Goal: Task Accomplishment & Management: Use online tool/utility

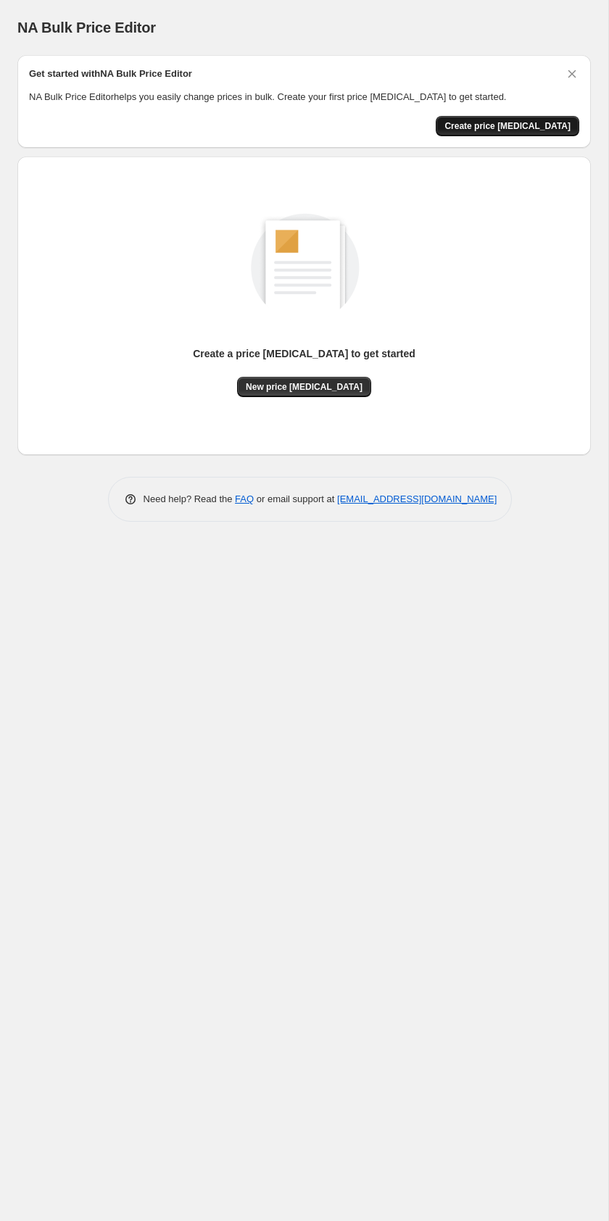
click at [520, 124] on span "Create price [MEDICAL_DATA]" at bounding box center [507, 126] width 126 height 12
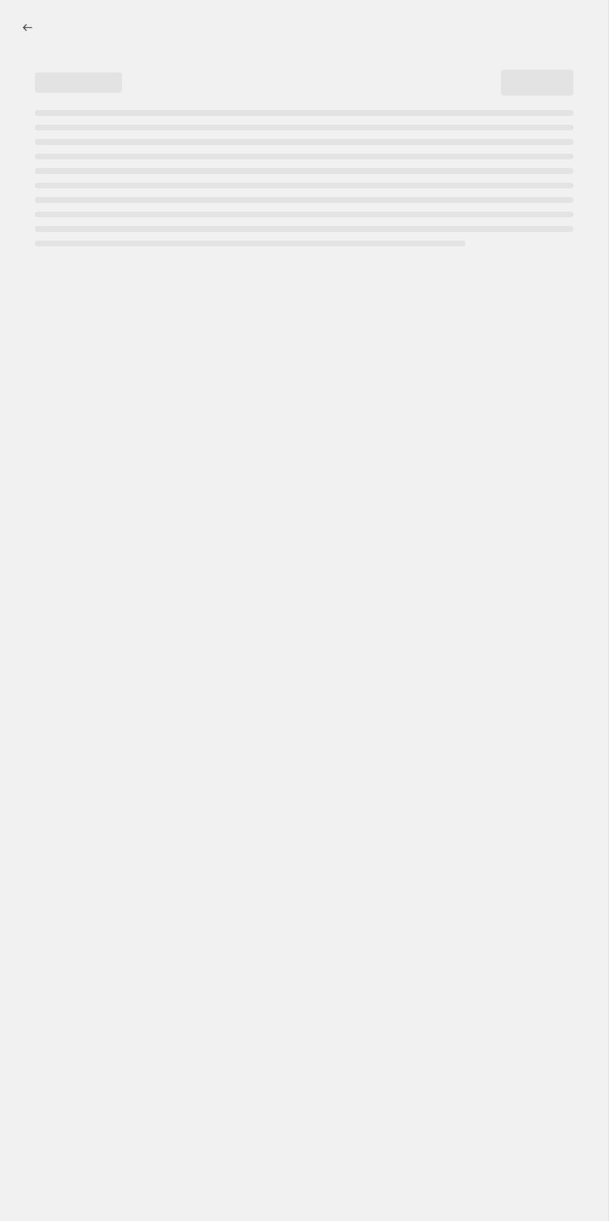
select select "percentage"
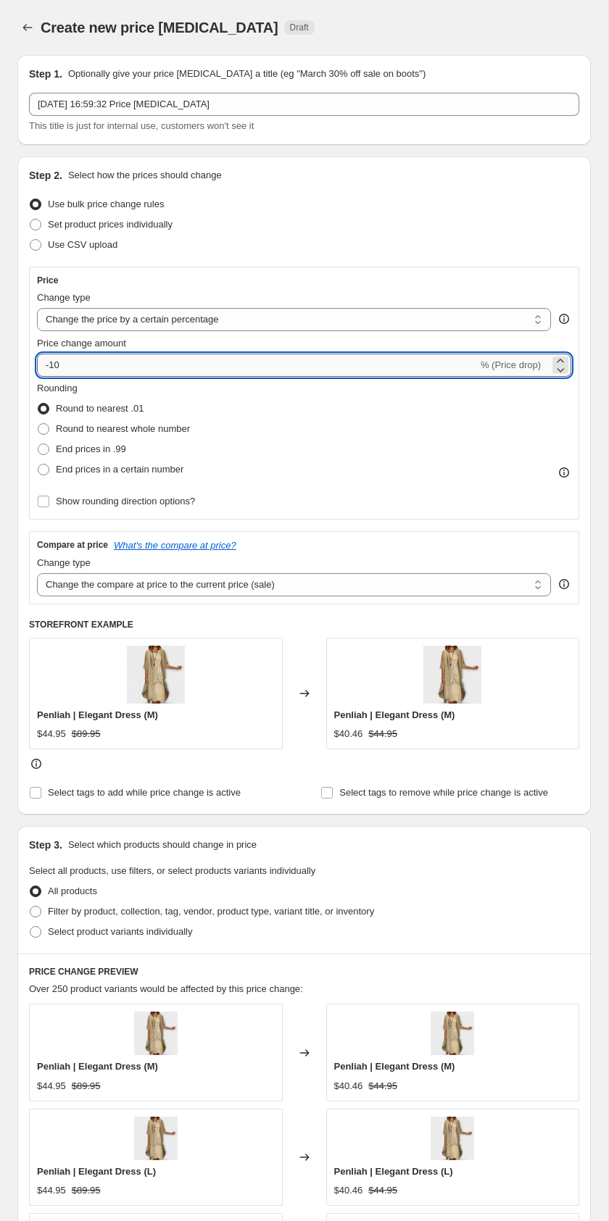
click at [69, 373] on input "-10" at bounding box center [257, 365] width 441 height 23
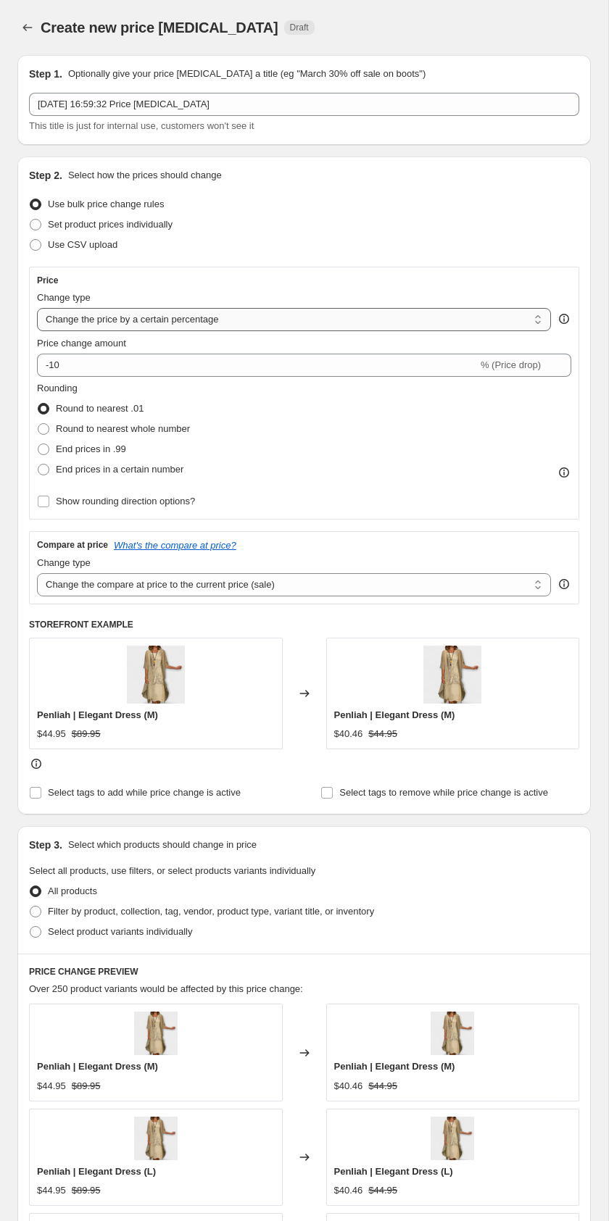
click at [60, 313] on select "Change the price to a certain amount Change the price by a certain amount Chang…" at bounding box center [294, 319] width 514 height 23
click at [37, 308] on select "Change the price to a certain amount Change the price by a certain amount Chang…" at bounding box center [294, 319] width 514 height 23
click at [49, 468] on span at bounding box center [44, 470] width 12 height 12
click at [38, 465] on input "End prices in a certain number" at bounding box center [38, 464] width 1 height 1
radio input "true"
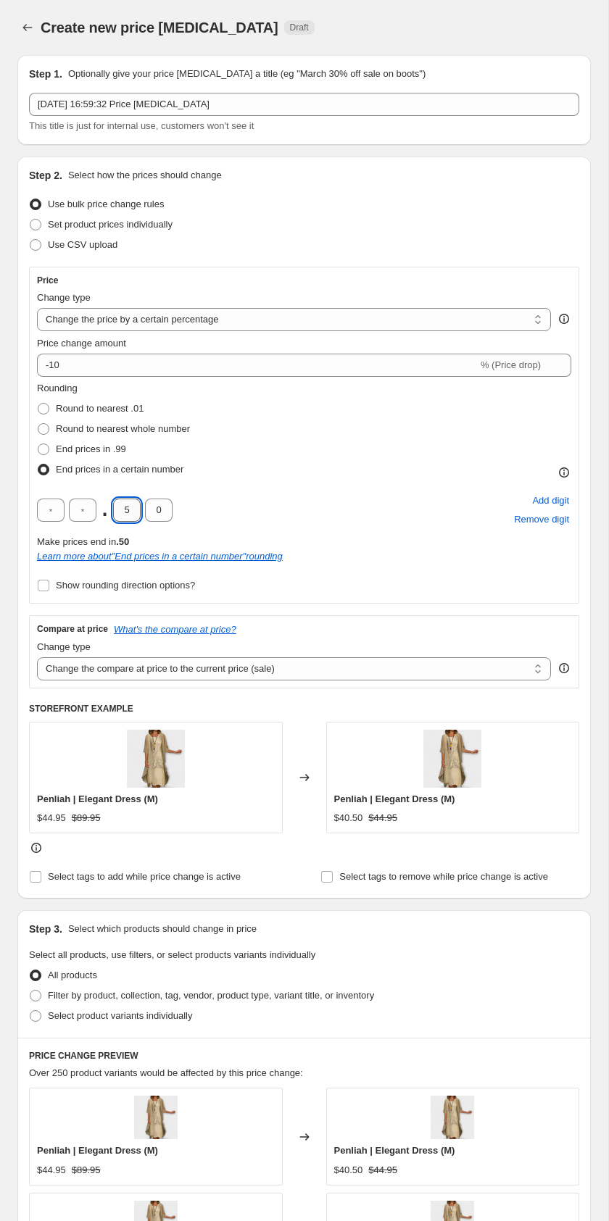
click at [128, 515] on input "5" at bounding box center [127, 510] width 28 height 23
type input "9"
click at [159, 514] on input "0" at bounding box center [159, 510] width 28 height 23
click at [172, 515] on div ". 9 0 Add digit Remove digit" at bounding box center [304, 510] width 534 height 38
click at [164, 512] on input "0" at bounding box center [159, 510] width 28 height 23
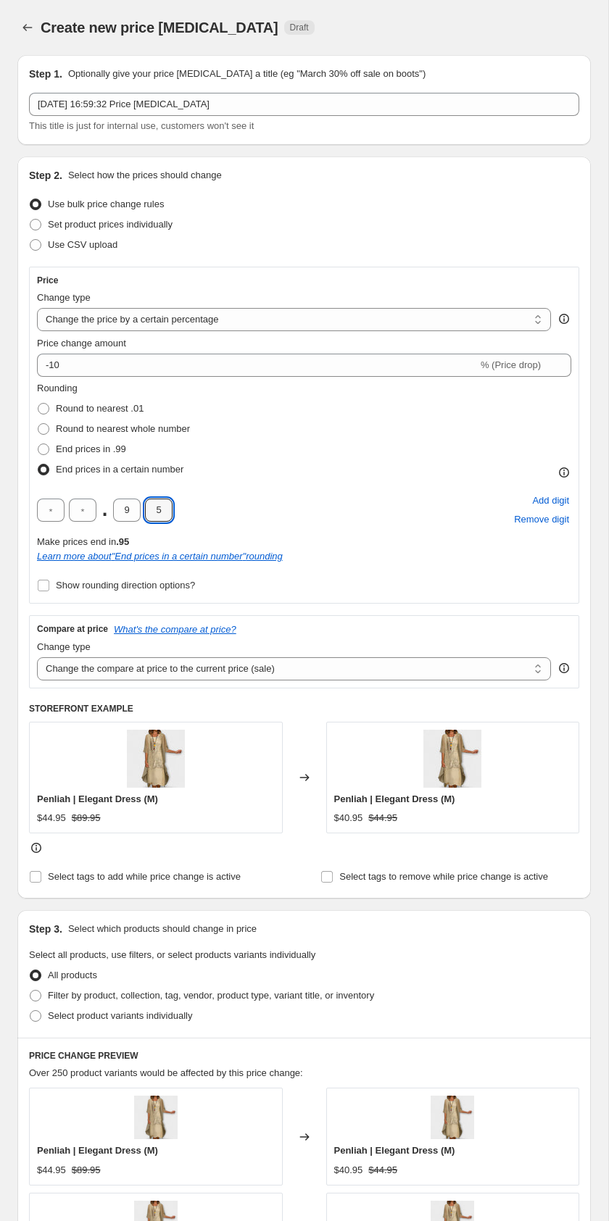
type input "5"
click at [284, 496] on div ". 9 5 Add digit Remove digit" at bounding box center [304, 510] width 534 height 38
click at [55, 669] on select "Change the compare at price to the current price (sale) Change the compare at p…" at bounding box center [294, 668] width 514 height 23
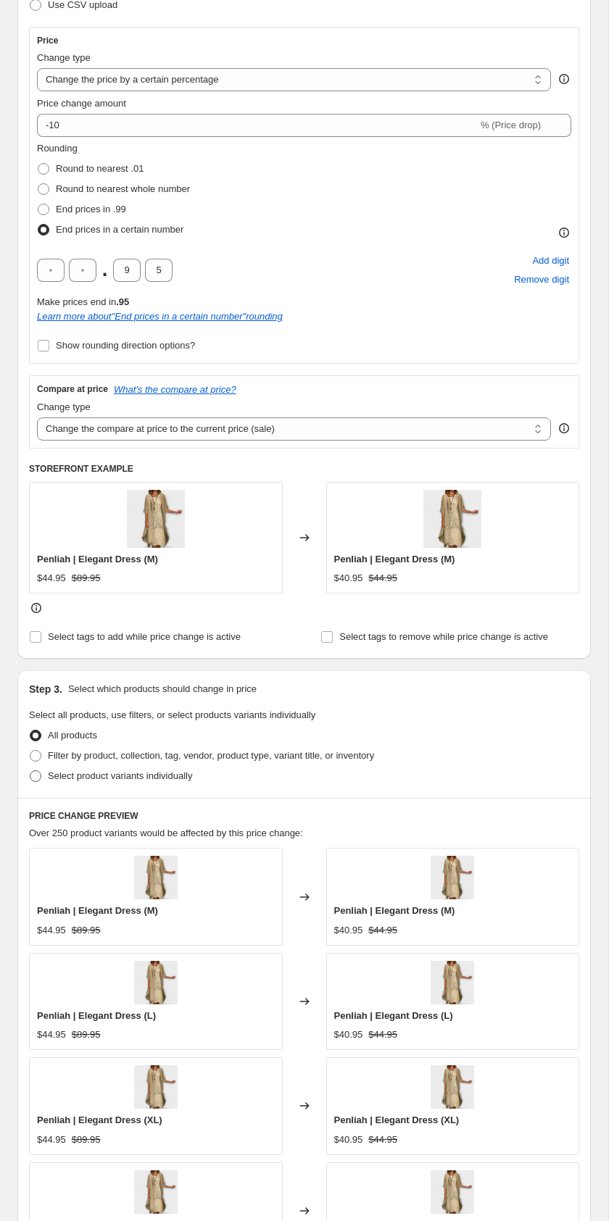
scroll to position [244, 0]
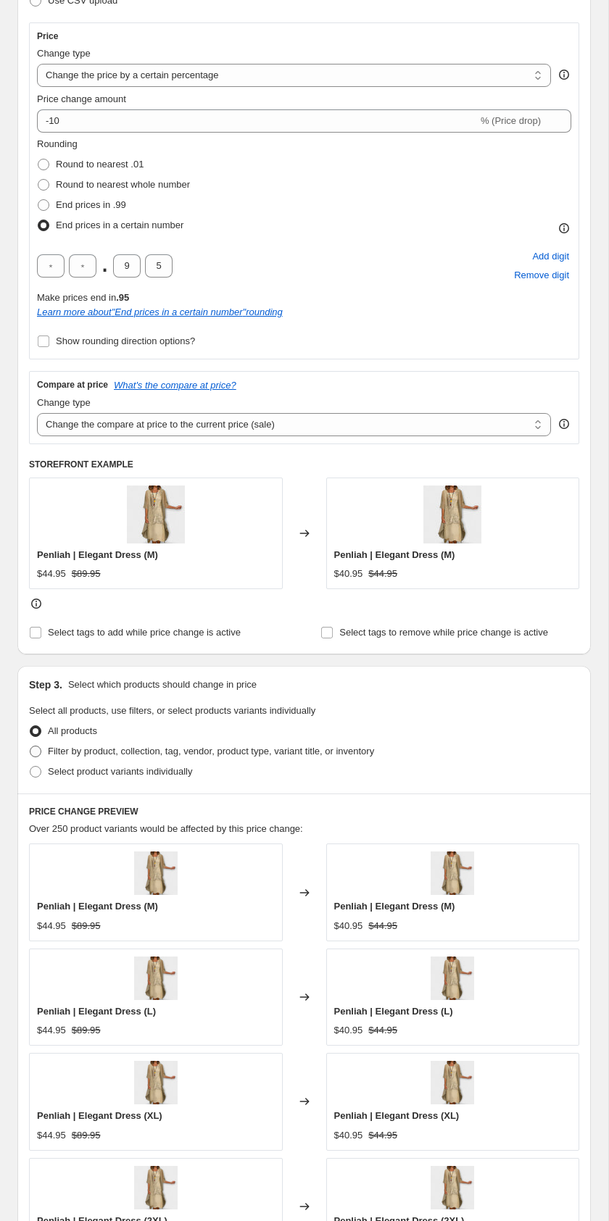
click at [62, 743] on label "Filter by product, collection, tag, vendor, product type, variant title, or inv…" at bounding box center [201, 751] width 345 height 20
click at [30, 746] on input "Filter by product, collection, tag, vendor, product type, variant title, or inv…" at bounding box center [30, 746] width 1 height 1
radio input "true"
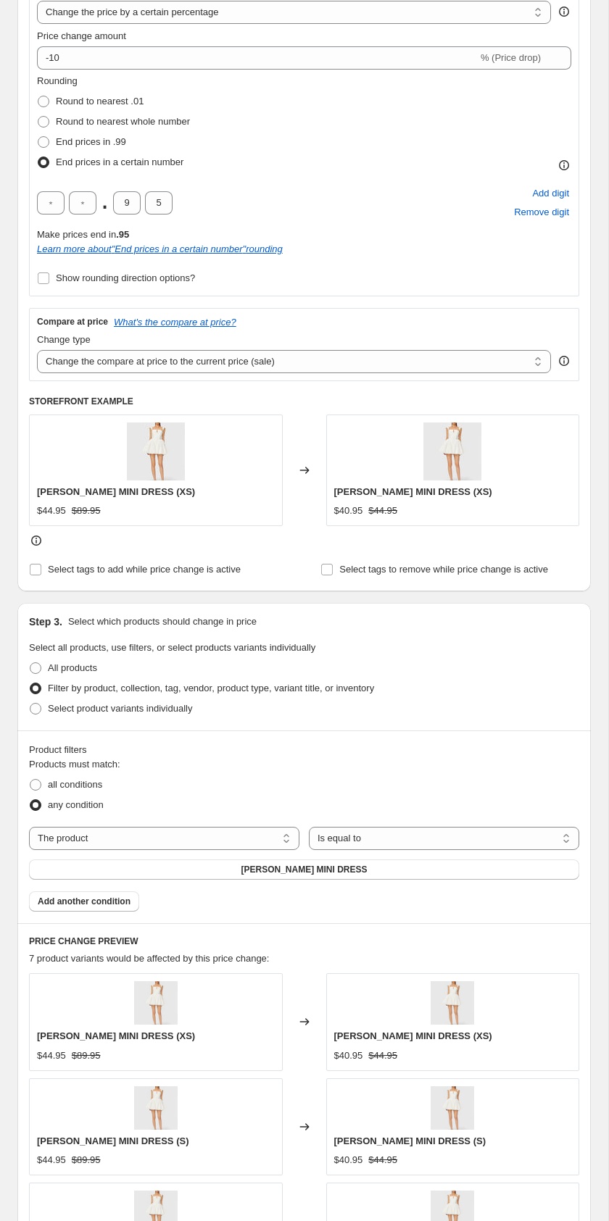
scroll to position [328, 0]
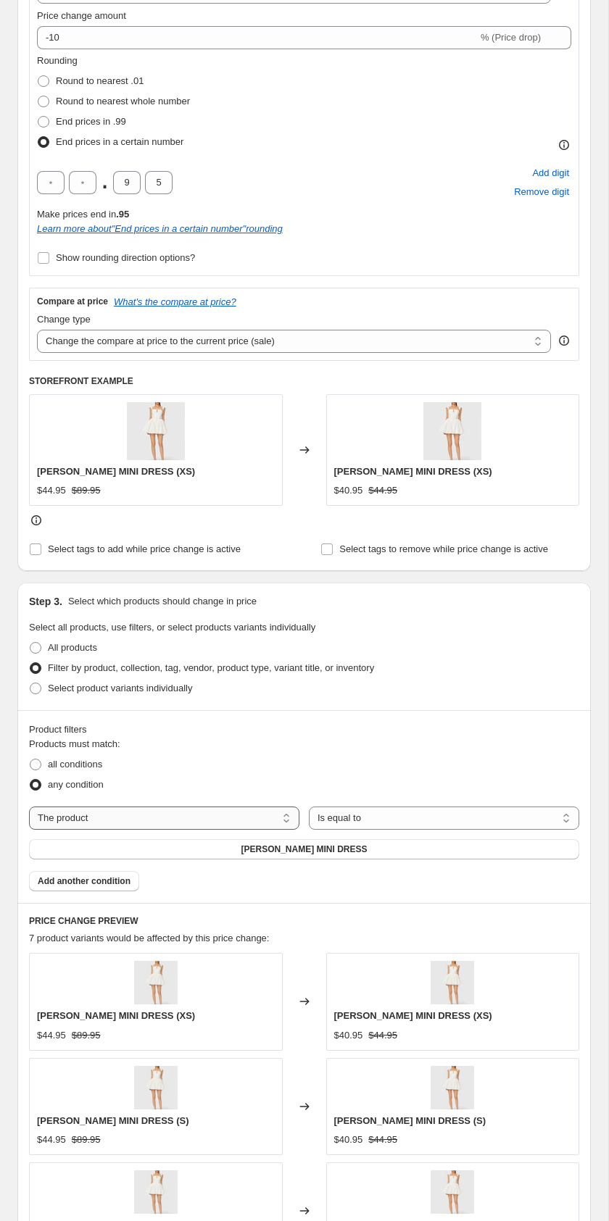
click at [149, 811] on select "The product The product's collection The product's vendor The product's type Th…" at bounding box center [164, 818] width 270 height 23
select select "collection"
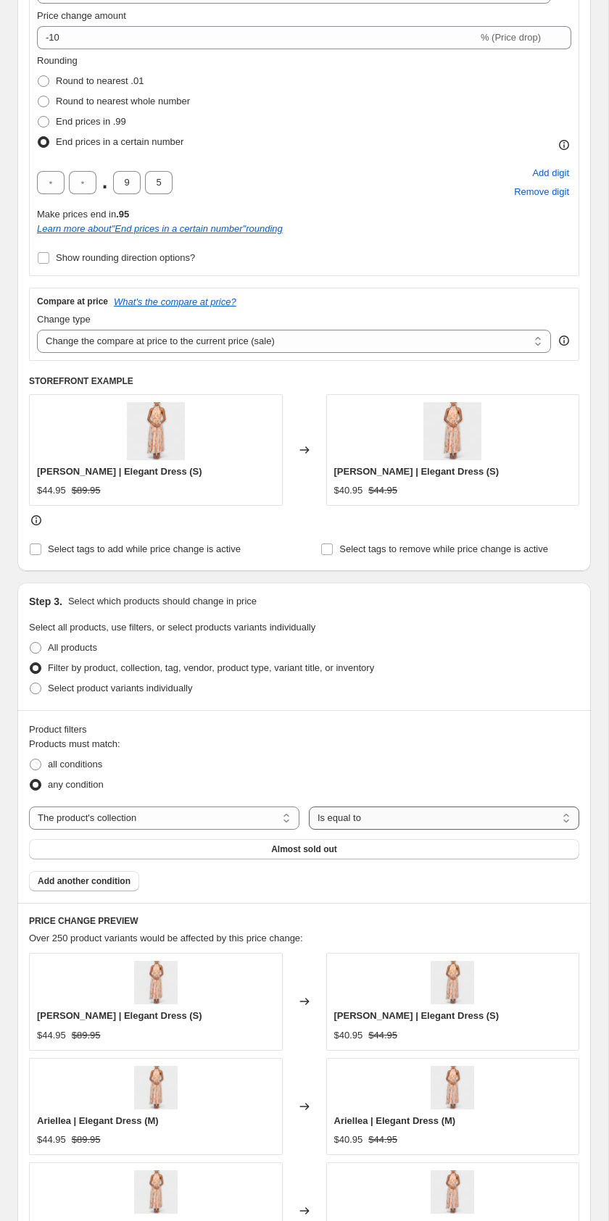
click at [333, 812] on select "Is equal to Is not equal to" at bounding box center [444, 818] width 270 height 23
click at [309, 807] on select "Is equal to Is not equal to" at bounding box center [444, 818] width 270 height 23
click at [123, 879] on span "Add another condition" at bounding box center [84, 881] width 93 height 12
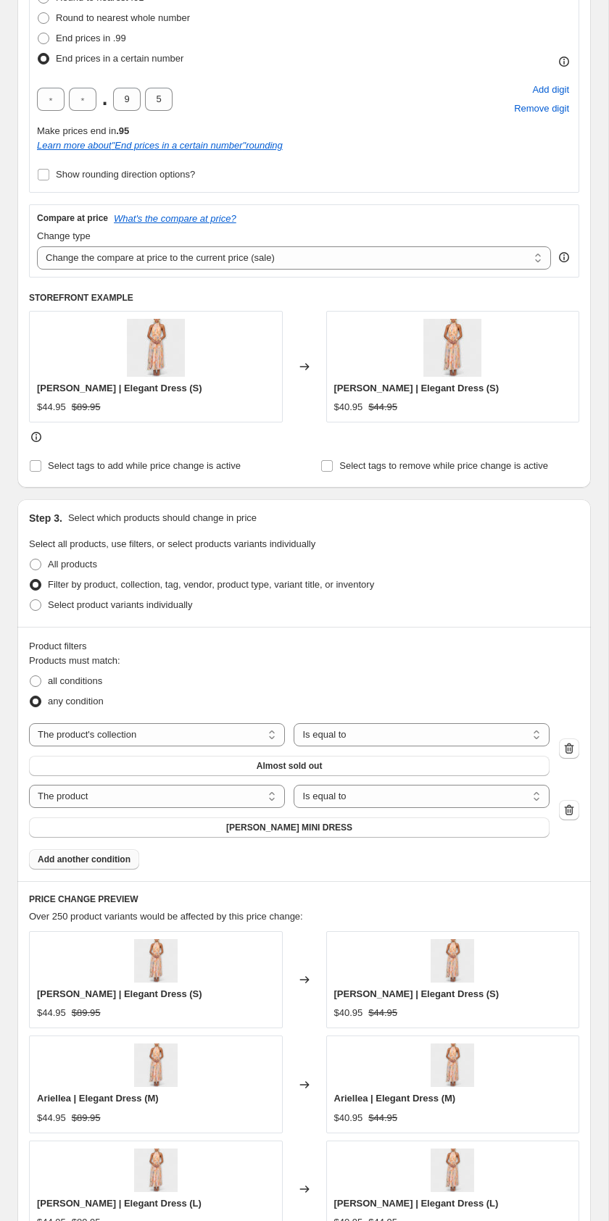
scroll to position [439, 0]
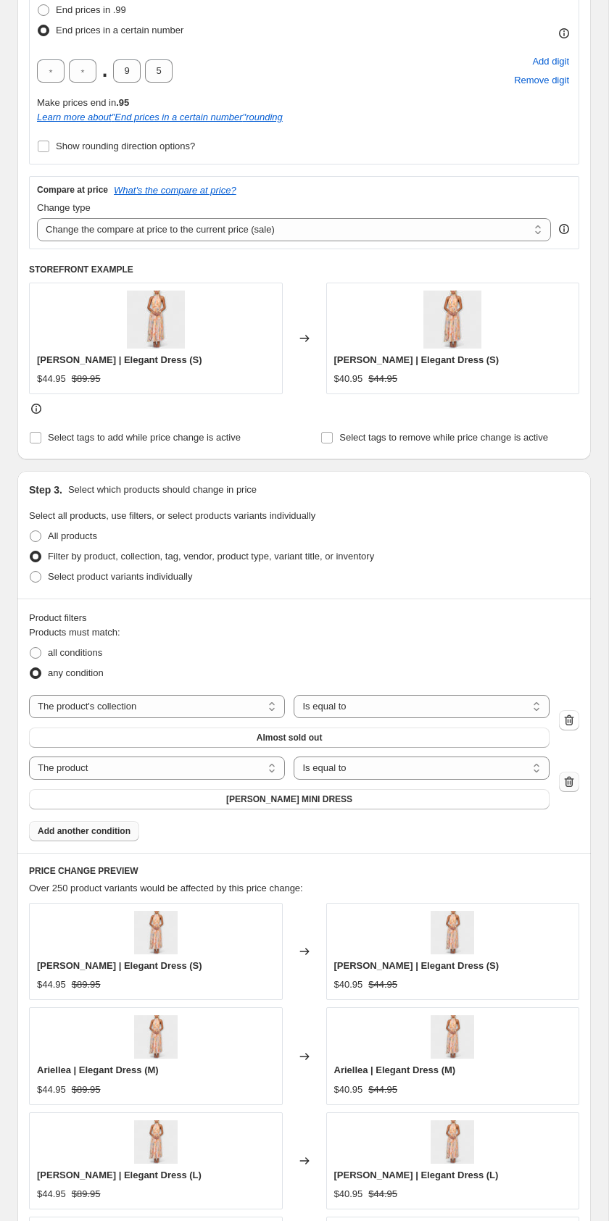
click at [576, 784] on button "button" at bounding box center [569, 782] width 20 height 20
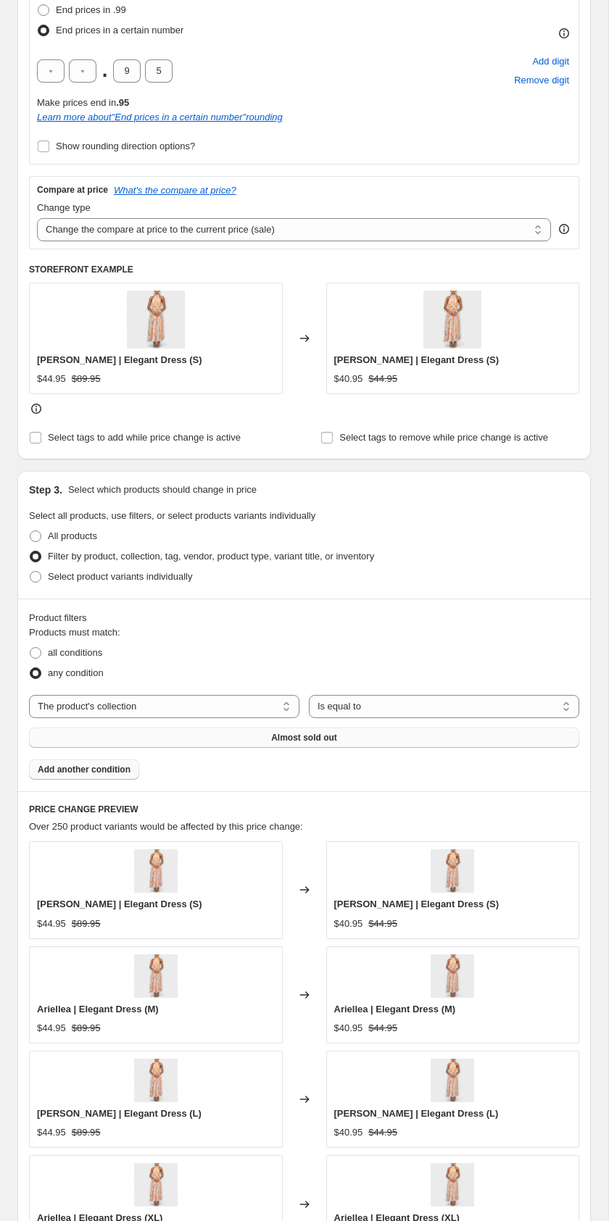
click at [313, 736] on span "Almost sold out" at bounding box center [304, 738] width 66 height 12
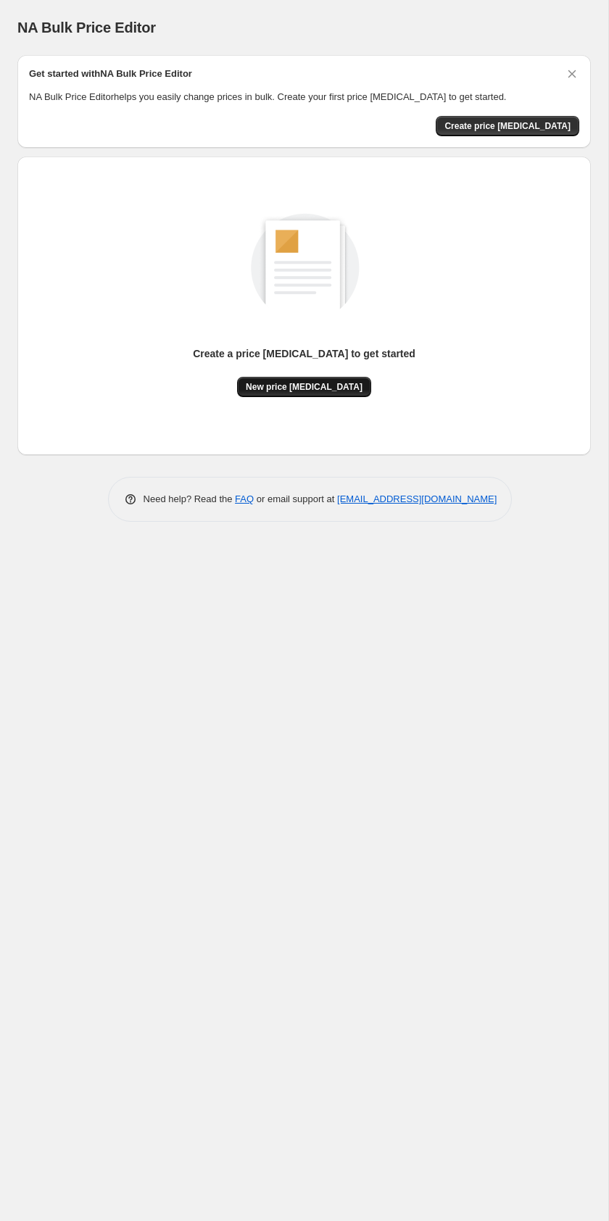
click at [323, 388] on span "New price change job" at bounding box center [304, 387] width 117 height 12
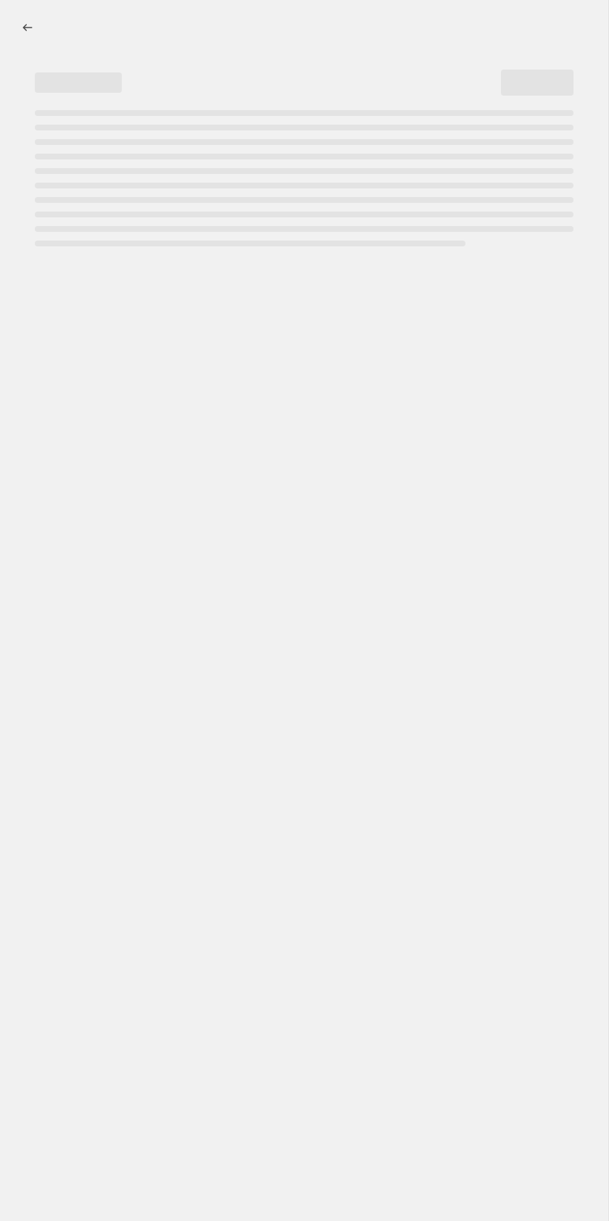
select select "percentage"
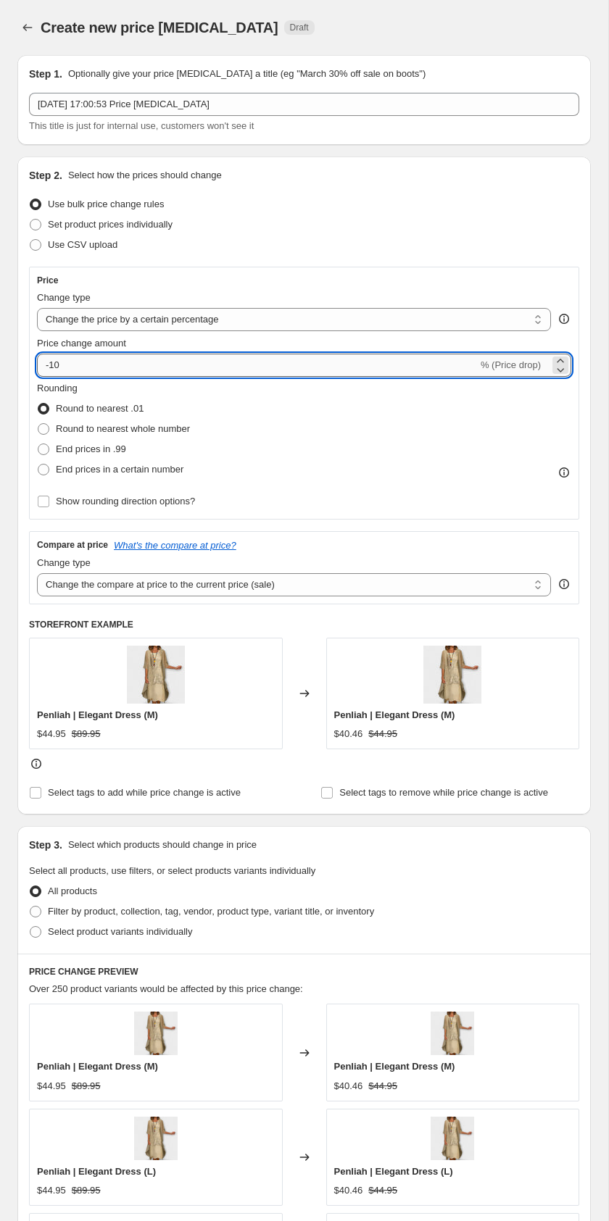
click at [194, 364] on input "-10" at bounding box center [257, 365] width 441 height 23
click at [562, 367] on icon at bounding box center [560, 369] width 14 height 14
click at [562, 360] on icon at bounding box center [560, 361] width 7 height 4
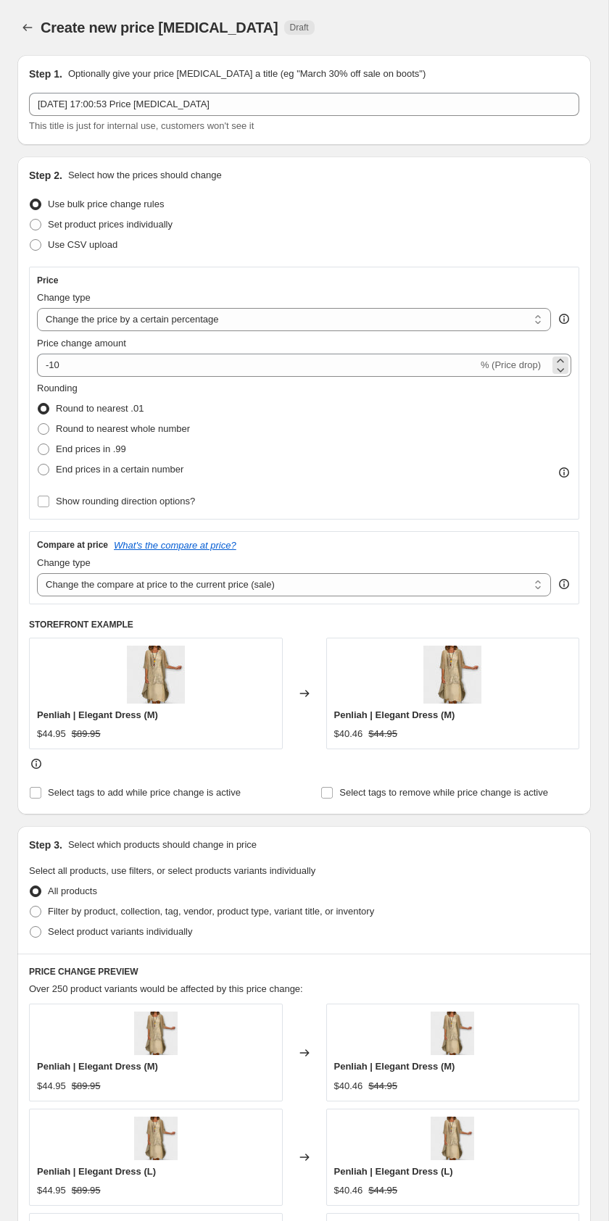
click at [528, 368] on span "% (Price drop)" at bounding box center [510, 364] width 60 height 11
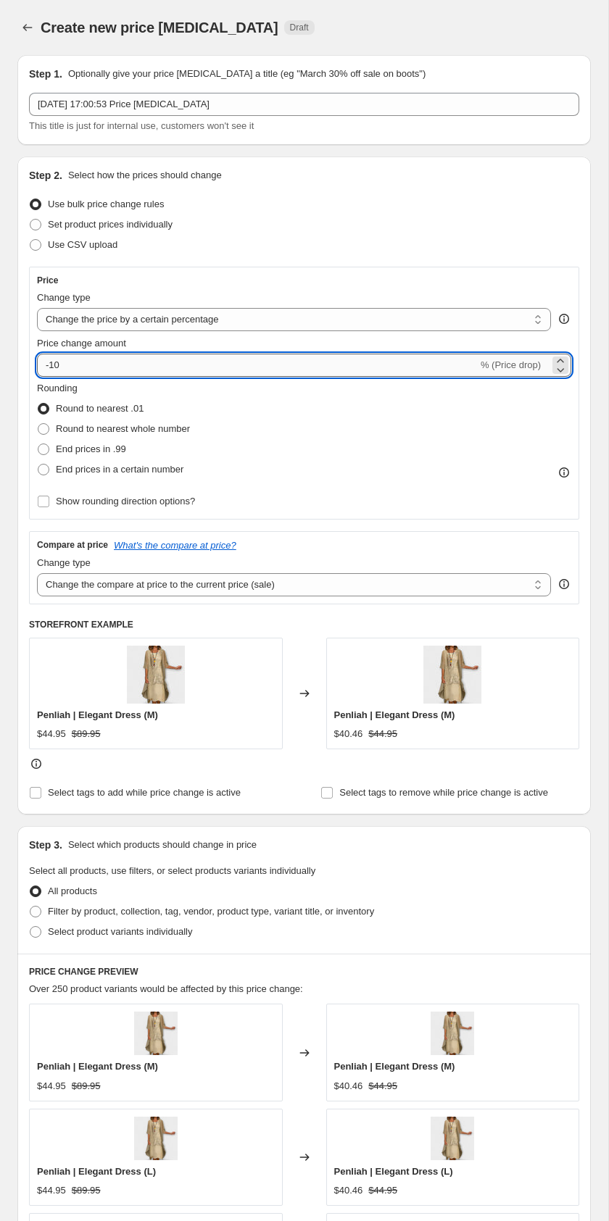
click at [464, 368] on input "-10" at bounding box center [257, 365] width 441 height 23
type input "-1"
type input "-50"
click at [457, 278] on div "Price" at bounding box center [304, 281] width 534 height 12
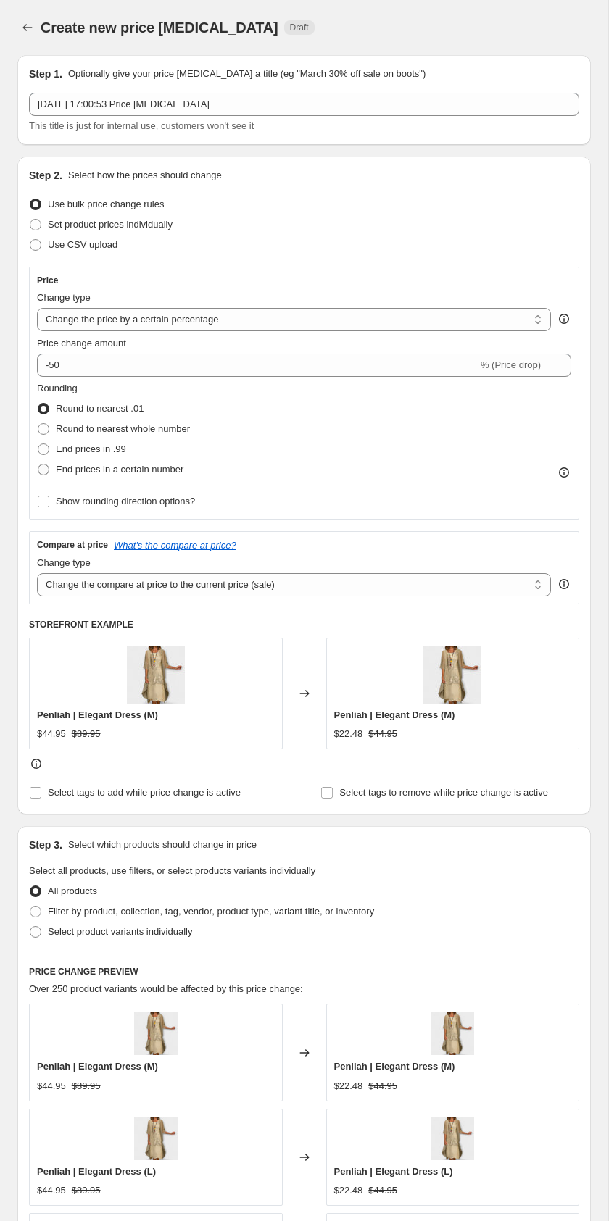
click at [106, 479] on label "End prices in a certain number" at bounding box center [110, 469] width 146 height 20
click at [38, 465] on input "End prices in a certain number" at bounding box center [38, 464] width 1 height 1
radio input "true"
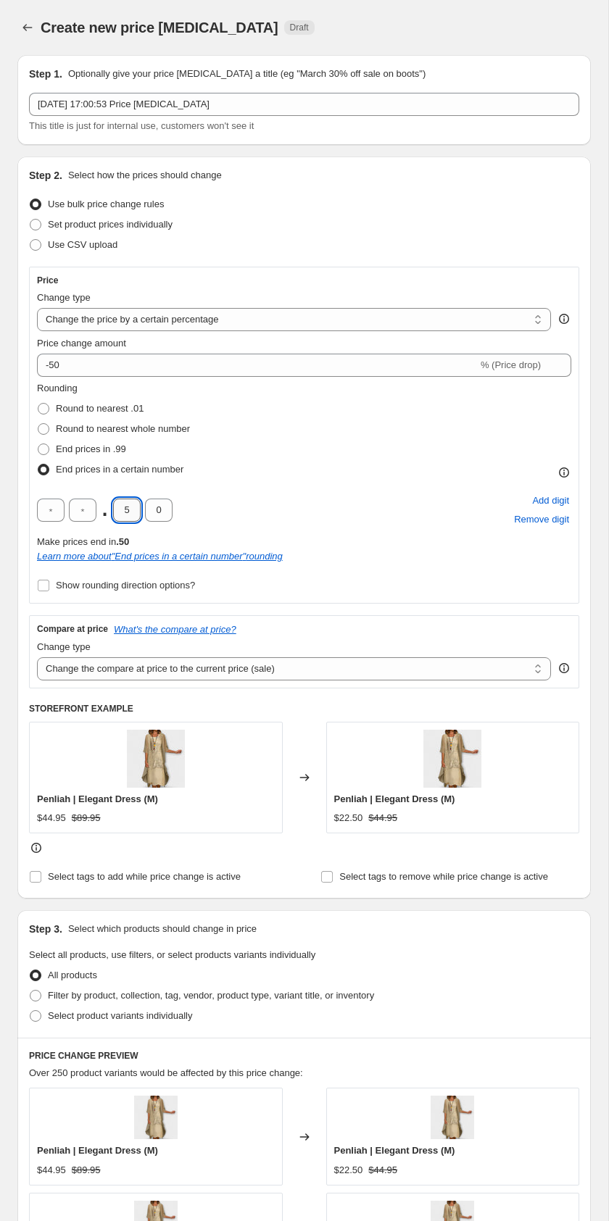
click at [137, 509] on input "5" at bounding box center [127, 510] width 28 height 23
type input "9"
type input "5"
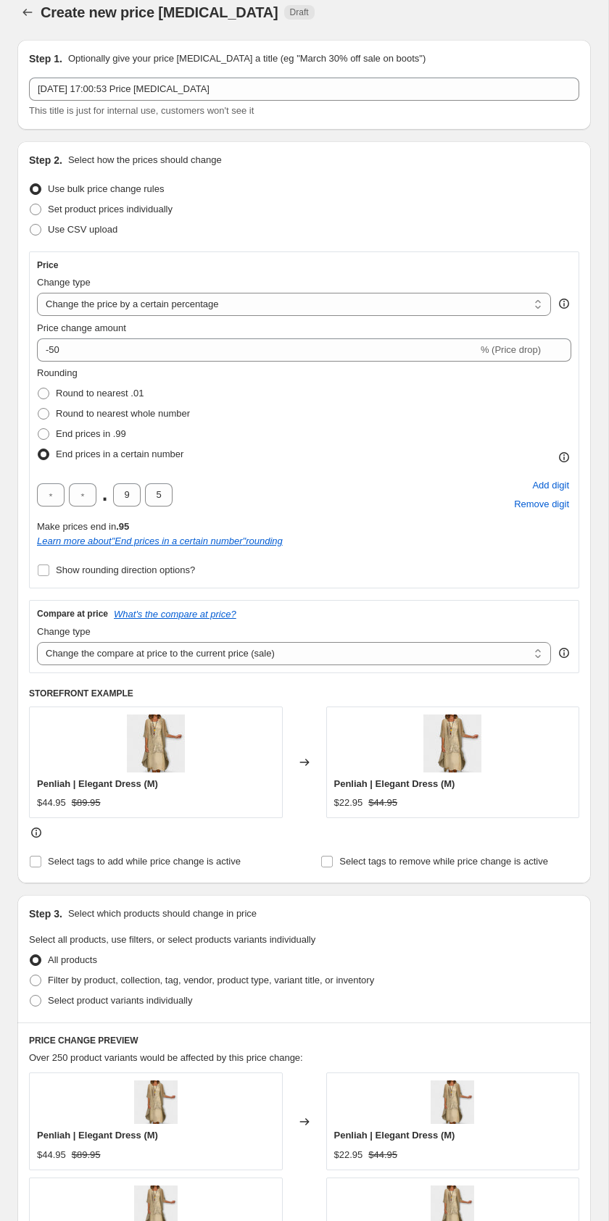
scroll to position [18, 0]
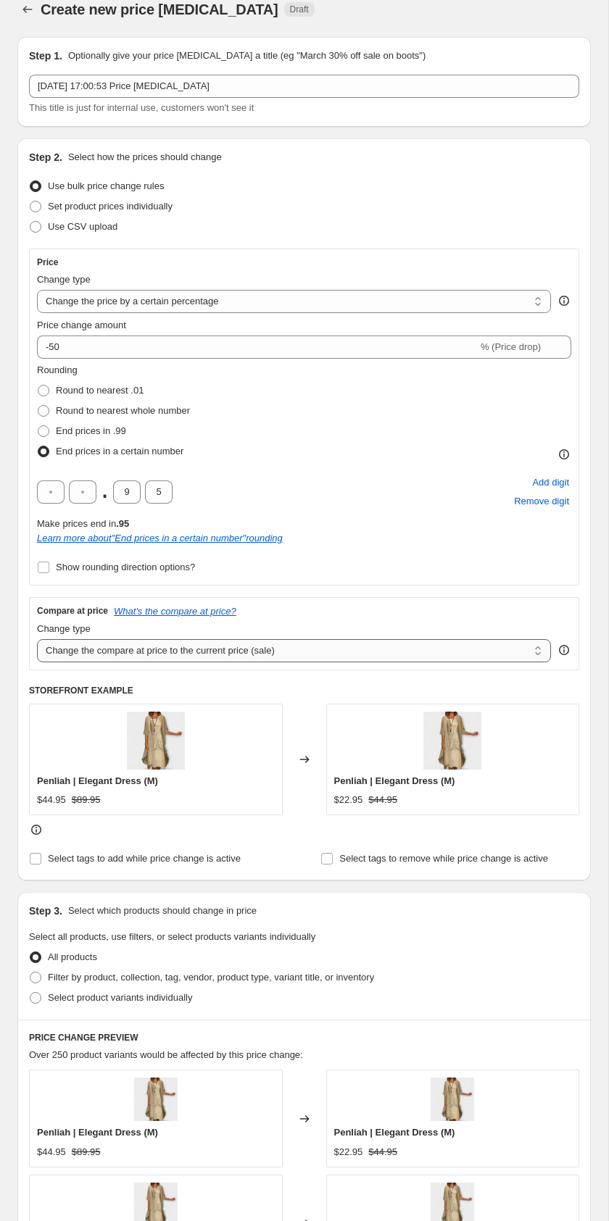
click at [309, 659] on select "Change the compare at price to the current price (sale) Change the compare at p…" at bounding box center [294, 650] width 514 height 23
click at [37, 639] on select "Change the compare at price to the current price (sale) Change the compare at p…" at bounding box center [294, 650] width 514 height 23
click at [117, 762] on div "Penliah | Elegant Dress (M) $44.95 $89.95" at bounding box center [156, 760] width 254 height 112
click at [136, 756] on img at bounding box center [156, 741] width 58 height 58
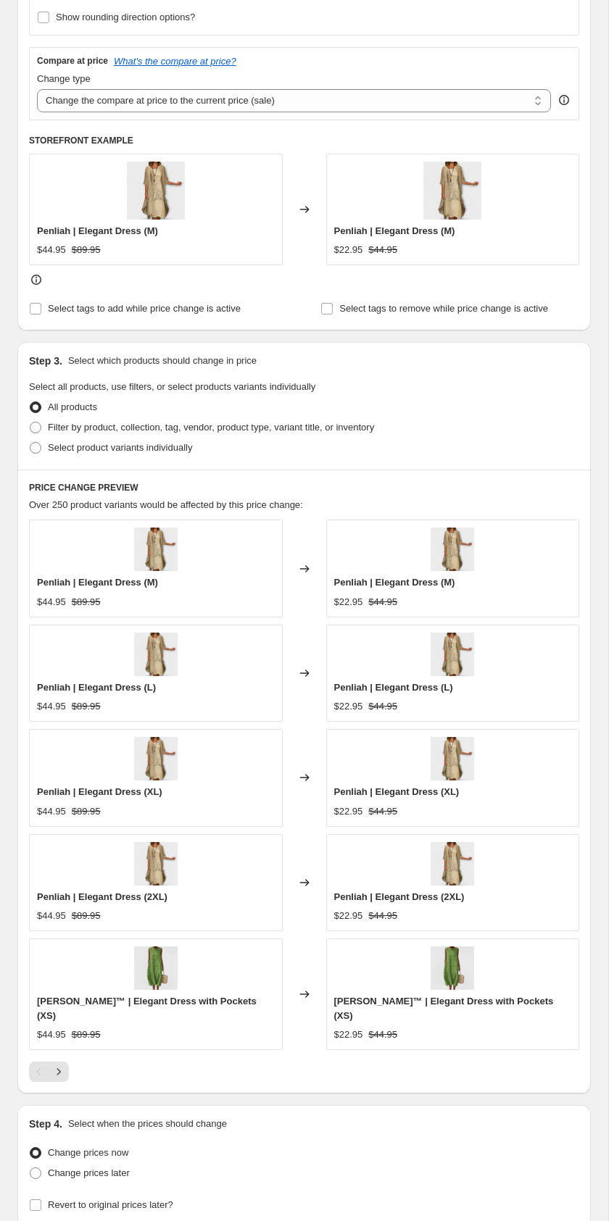
scroll to position [523, 0]
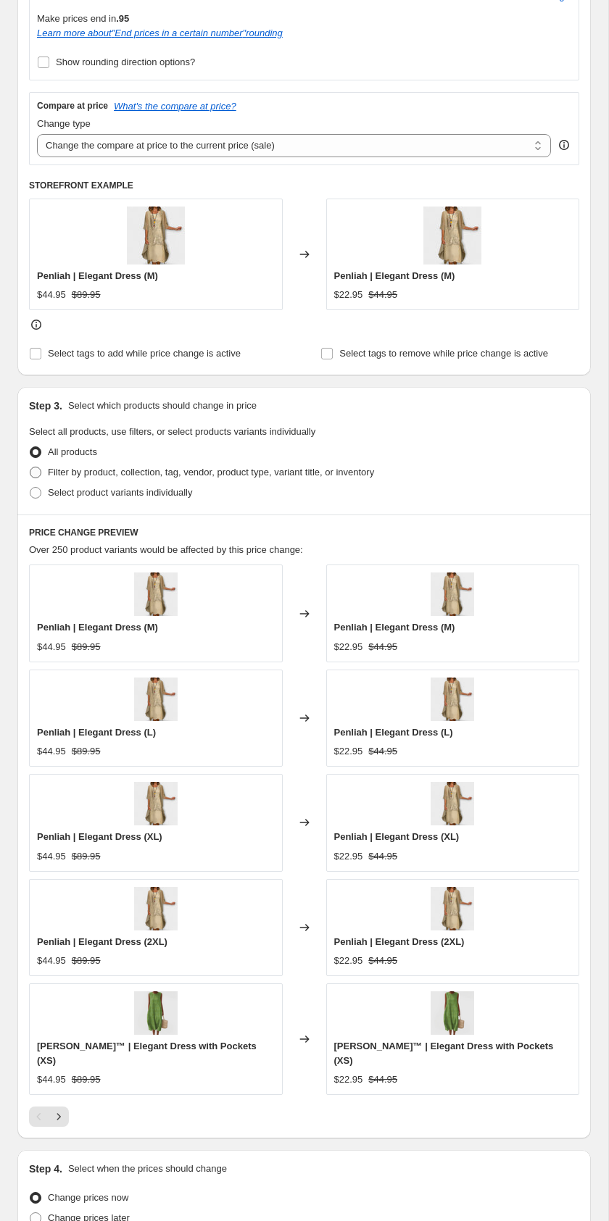
click at [130, 475] on span "Filter by product, collection, tag, vendor, product type, variant title, or inv…" at bounding box center [211, 472] width 326 height 11
click at [30, 467] on input "Filter by product, collection, tag, vendor, product type, variant title, or inv…" at bounding box center [30, 467] width 1 height 1
radio input "true"
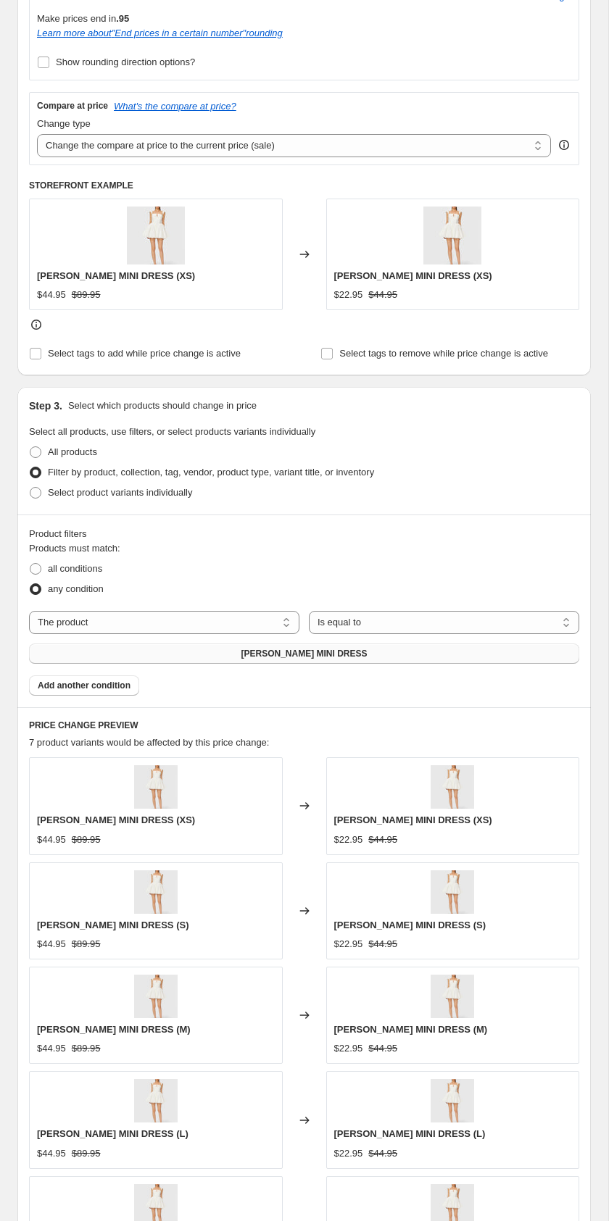
click at [373, 663] on button "ABIGAIL MINI DRESS" at bounding box center [304, 653] width 550 height 20
click at [147, 655] on button "ABIGAIL MINI DRESS" at bounding box center [304, 653] width 550 height 20
click at [116, 682] on span "Add another condition" at bounding box center [84, 686] width 93 height 12
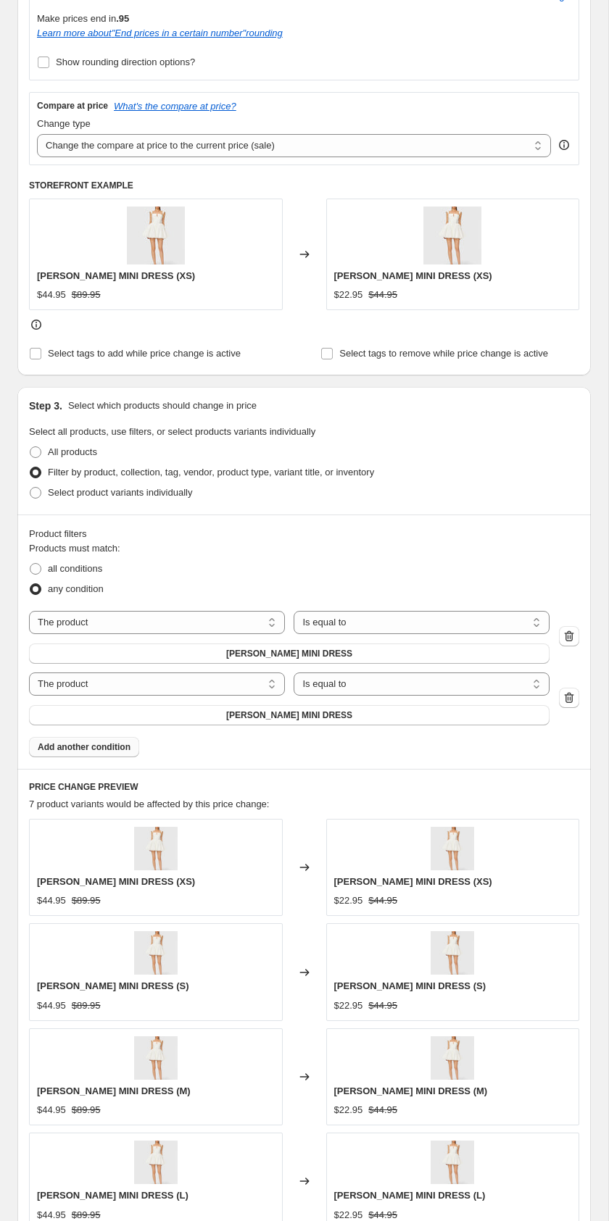
click at [401, 730] on div "Products must match: all conditions any condition The product The product's col…" at bounding box center [304, 649] width 550 height 216
click at [401, 725] on div "Products must match: all conditions any condition The product The product's col…" at bounding box center [304, 649] width 550 height 216
click at [401, 722] on button "ABIGAIL MINI DRESS" at bounding box center [289, 715] width 520 height 20
click at [570, 702] on icon "button" at bounding box center [569, 698] width 14 height 14
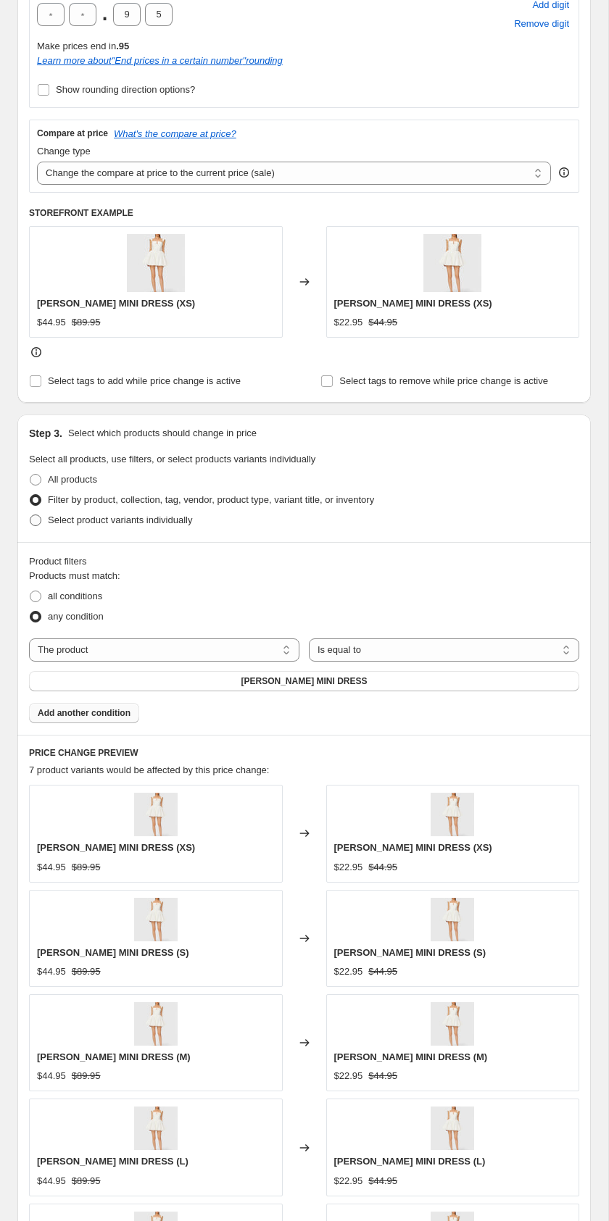
scroll to position [495, 0]
click at [38, 600] on span at bounding box center [36, 597] width 12 height 12
click at [30, 592] on input "all conditions" at bounding box center [30, 591] width 1 height 1
radio input "true"
click at [296, 691] on button "ABIGAIL MINI DRESS" at bounding box center [304, 682] width 550 height 20
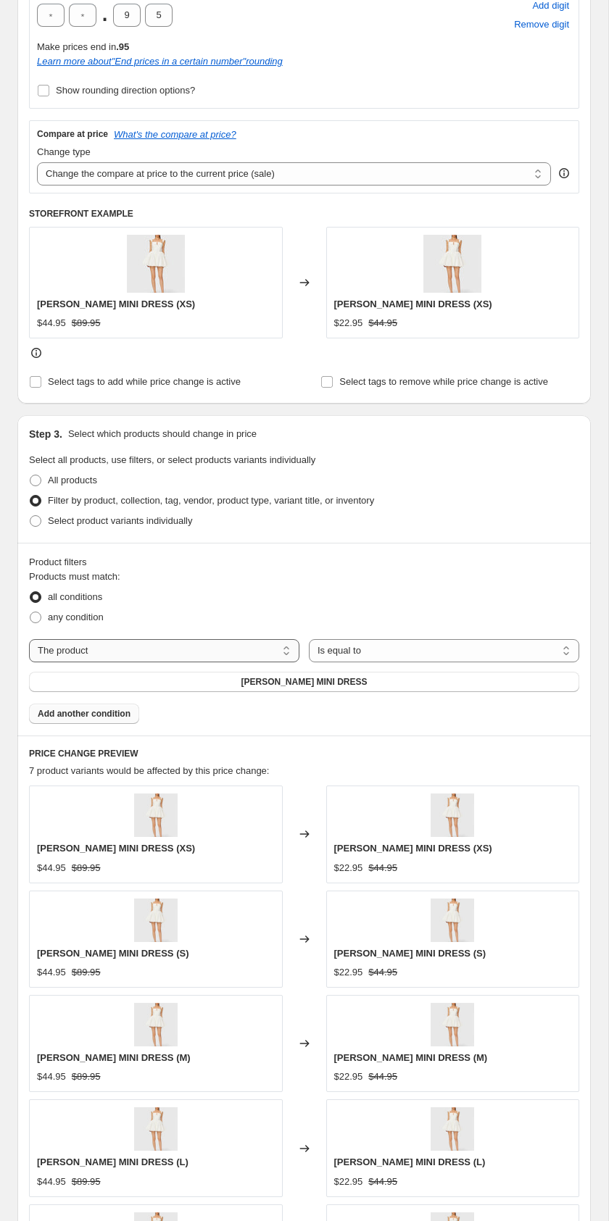
click at [162, 651] on select "The product The product's collection The product's vendor The product's type Th…" at bounding box center [164, 650] width 270 height 23
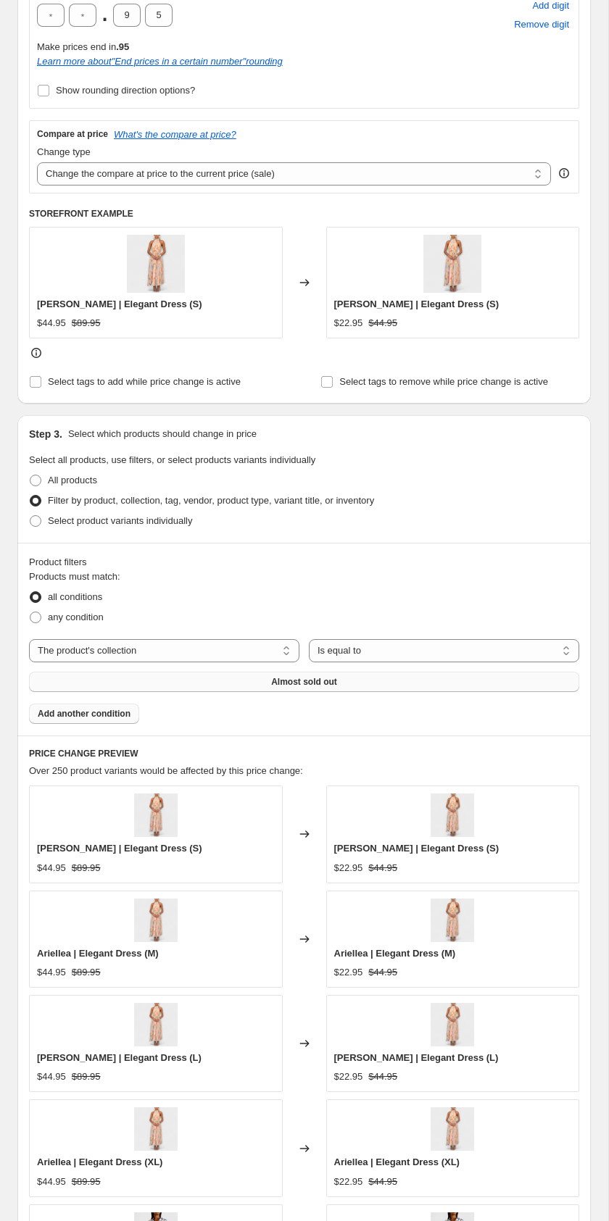
click at [209, 675] on button "Almost sold out" at bounding box center [304, 682] width 550 height 20
click at [232, 654] on select "The product The product's collection The product's vendor The product's type Th…" at bounding box center [164, 650] width 270 height 23
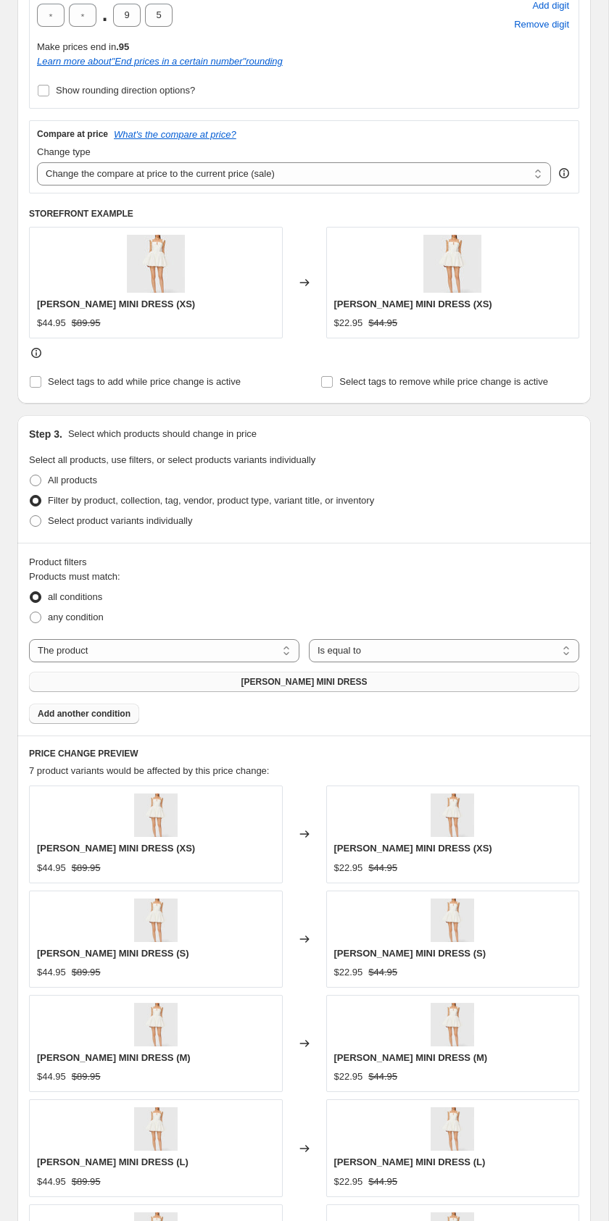
click at [340, 679] on span "ABIGAIL MINI DRESS" at bounding box center [304, 682] width 126 height 12
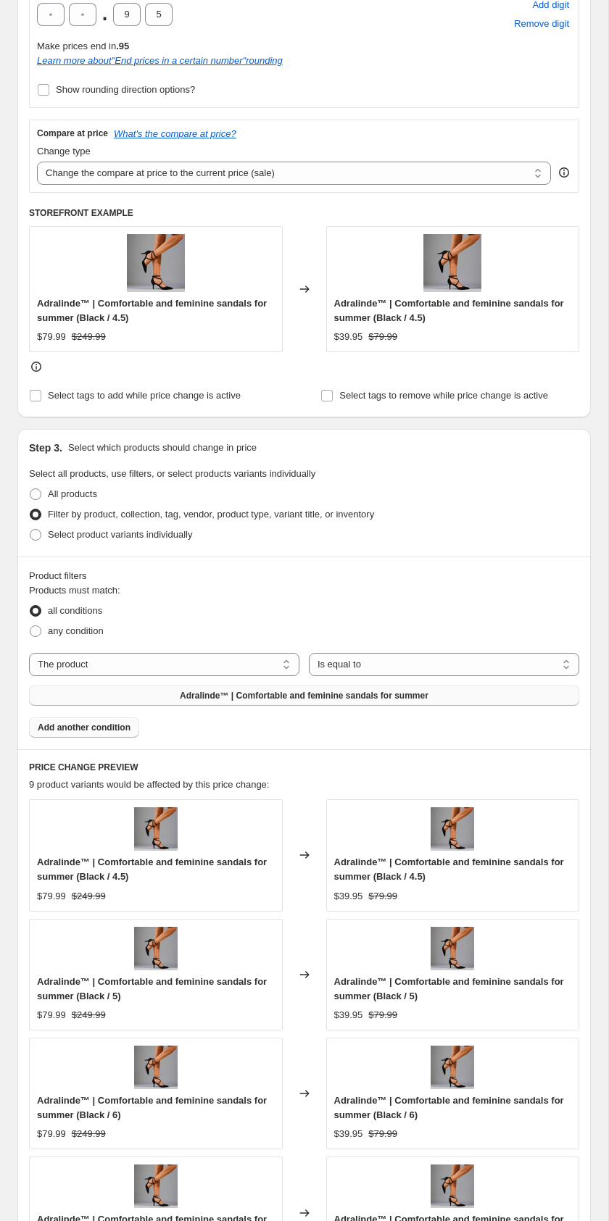
scroll to position [494, 0]
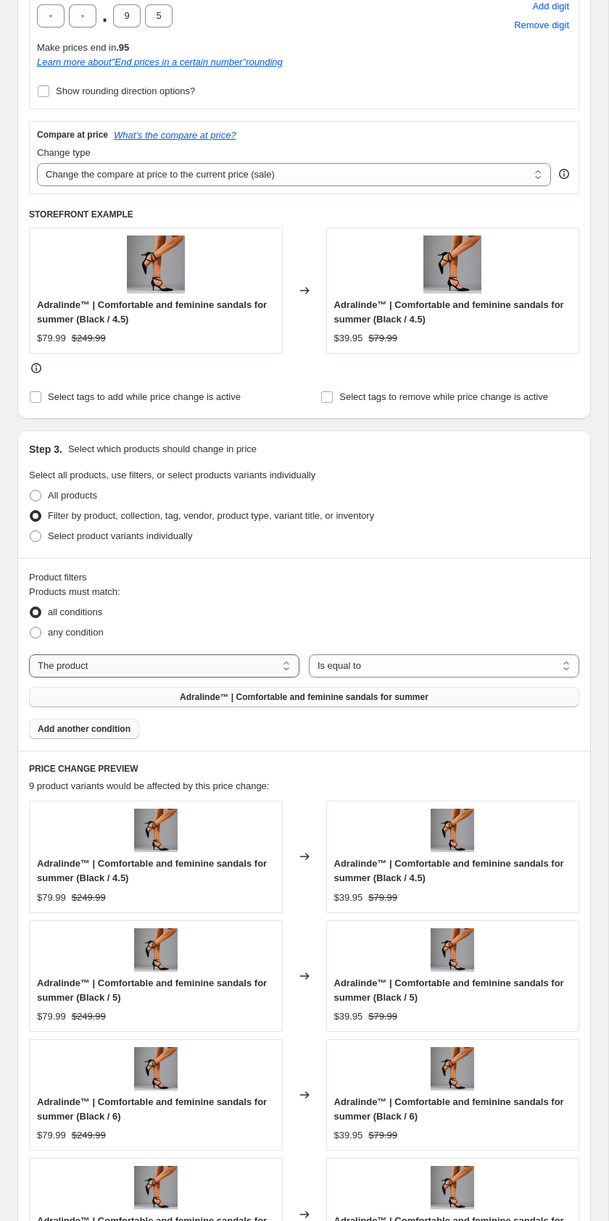
click at [201, 669] on select "The product The product's collection The product's vendor The product's type Th…" at bounding box center [164, 665] width 270 height 23
click at [175, 658] on select "The product The product's collection The product's vendor The product's type Th…" at bounding box center [164, 665] width 270 height 23
select select "collection"
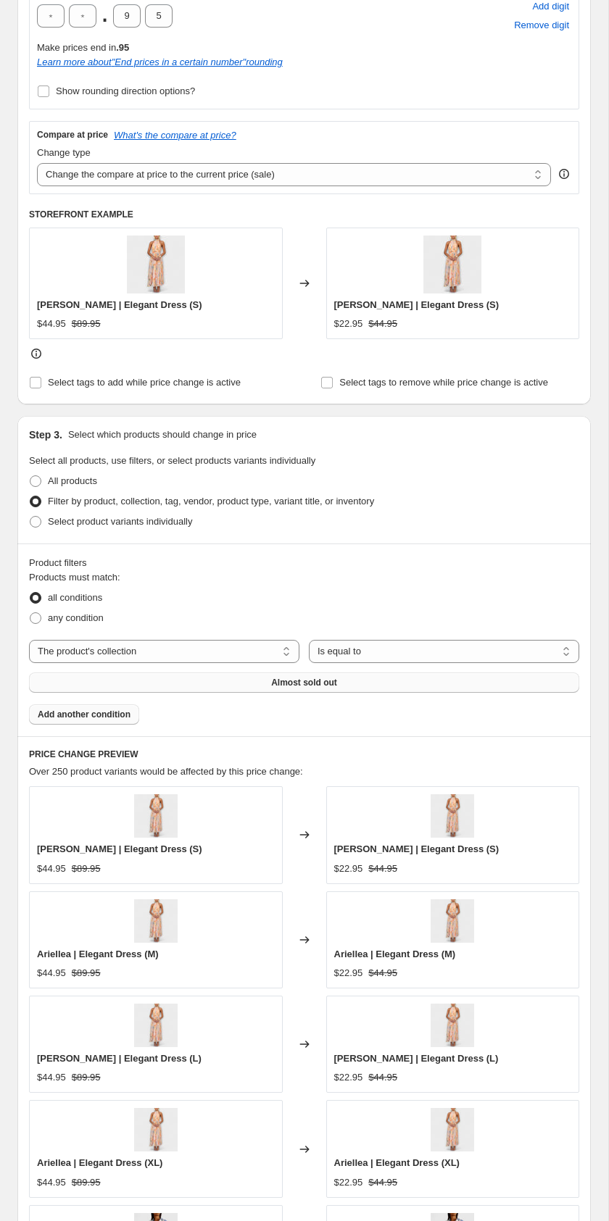
click at [318, 683] on span "Almost sold out" at bounding box center [304, 683] width 66 height 12
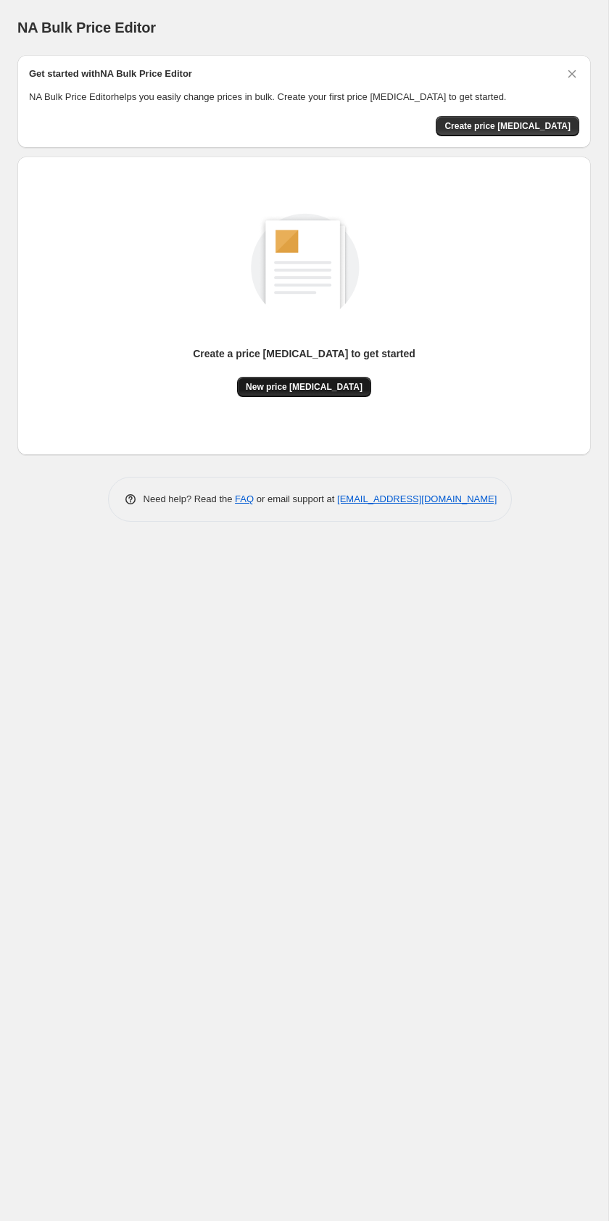
click at [270, 386] on span "New price [MEDICAL_DATA]" at bounding box center [304, 387] width 117 height 12
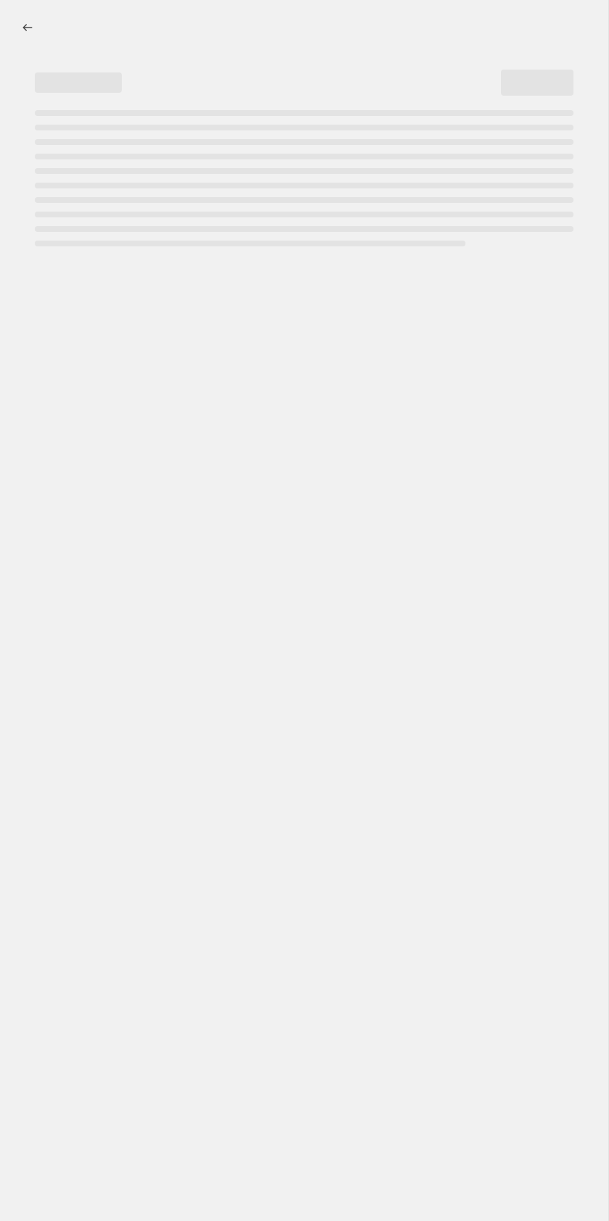
select select "percentage"
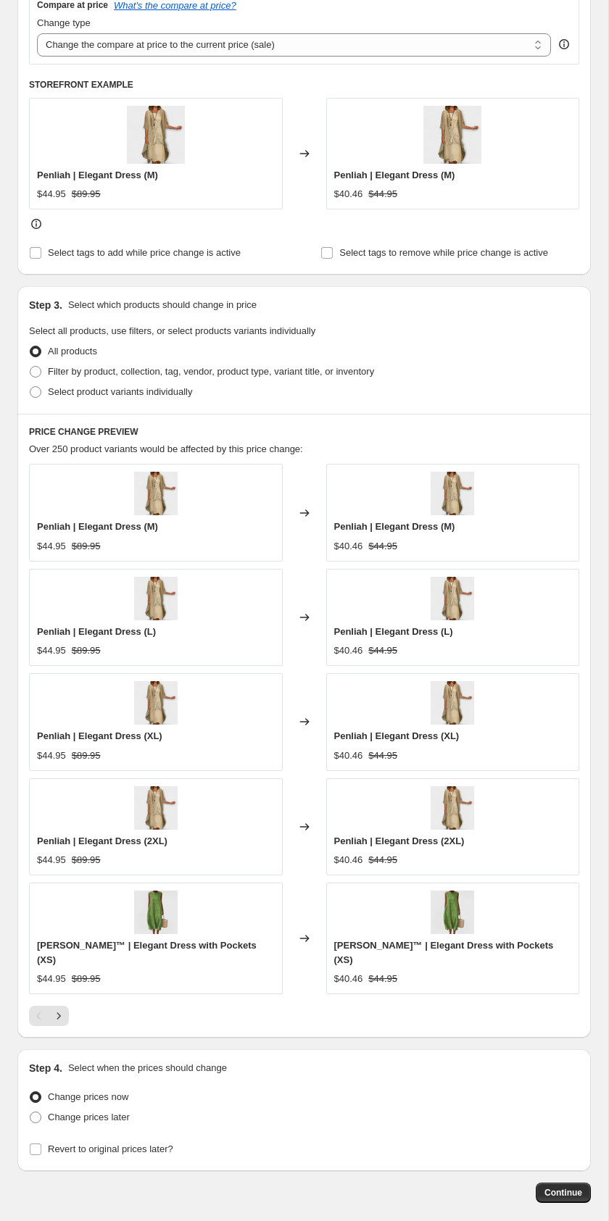
scroll to position [596, 0]
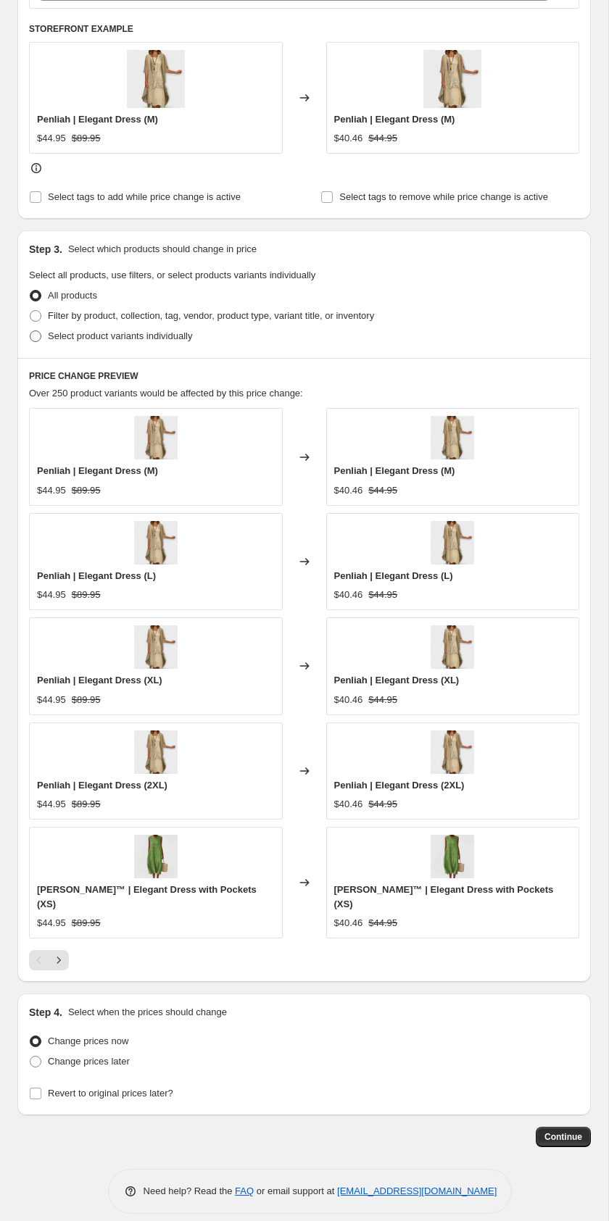
click at [86, 336] on span "Select product variants individually" at bounding box center [120, 335] width 144 height 11
click at [30, 331] on input "Select product variants individually" at bounding box center [30, 330] width 1 height 1
radio input "true"
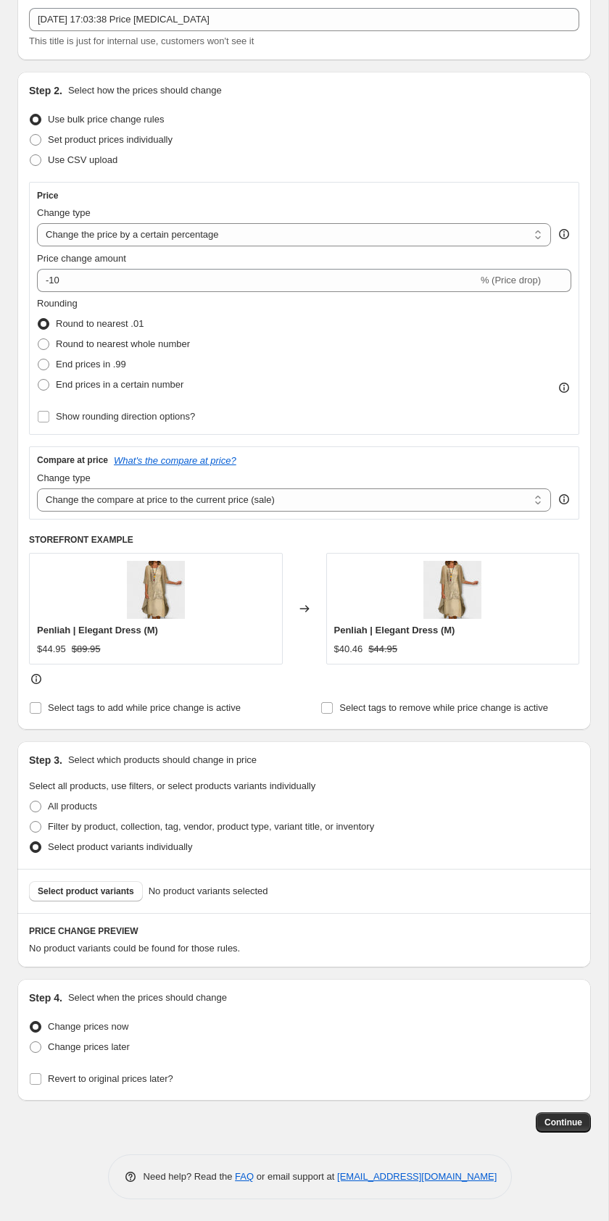
scroll to position [85, 0]
click at [118, 493] on select "Change the compare at price to the current price (sale) Change the compare at p…" at bounding box center [294, 499] width 514 height 23
click at [70, 886] on span "Select product variants" at bounding box center [86, 892] width 96 height 12
click at [57, 823] on span "Filter by product, collection, tag, vendor, product type, variant title, or inv…" at bounding box center [211, 826] width 326 height 11
click at [30, 822] on input "Filter by product, collection, tag, vendor, product type, variant title, or inv…" at bounding box center [30, 821] width 1 height 1
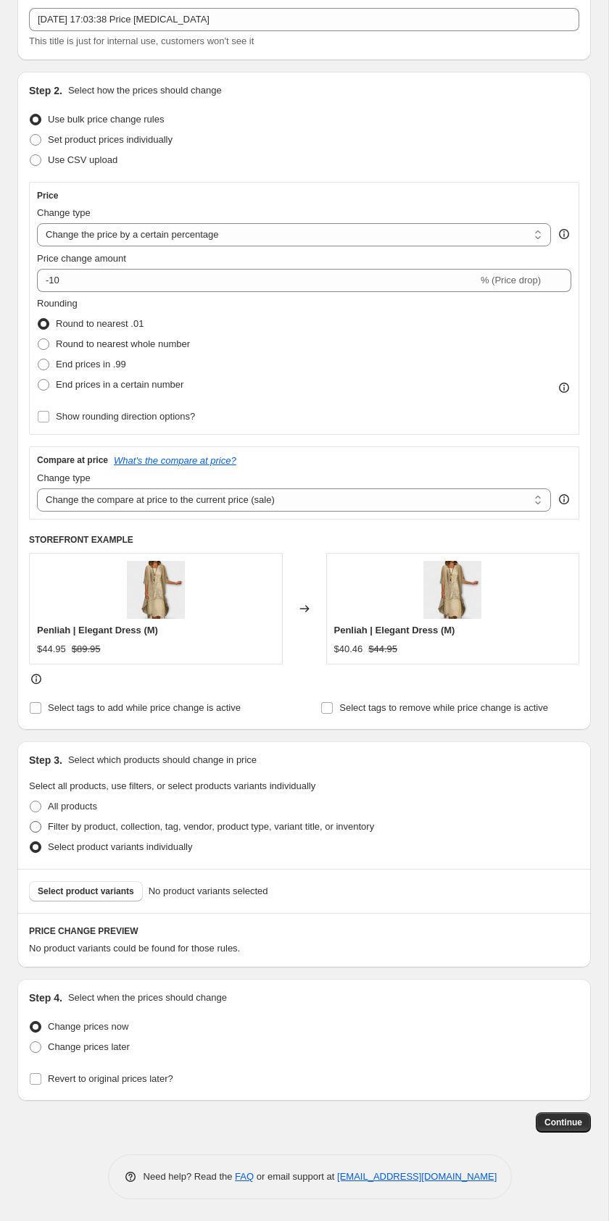
radio input "true"
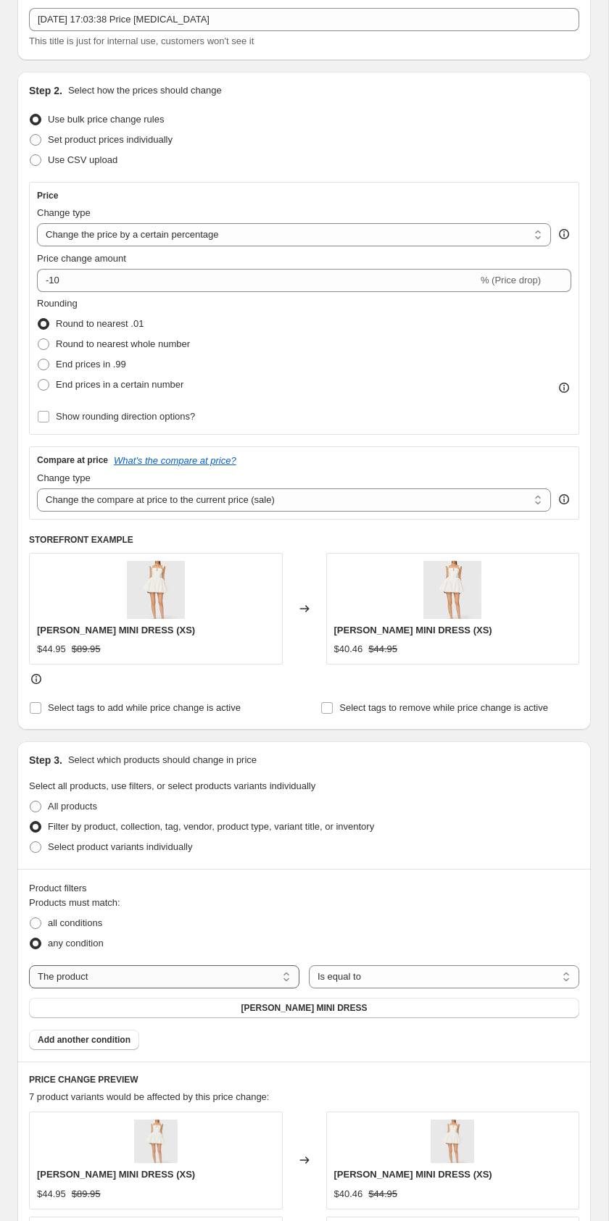
click at [83, 980] on select "The product The product's collection The product's vendor The product's type Th…" at bounding box center [164, 976] width 270 height 23
click at [147, 962] on div "Products must match: all conditions any condition The product The product's col…" at bounding box center [304, 973] width 550 height 154
click at [147, 969] on select "The product The product's collection The product's vendor The product's type Th…" at bounding box center [164, 976] width 270 height 23
select select "collection"
click at [178, 1010] on button "Almost sold out" at bounding box center [304, 1008] width 550 height 20
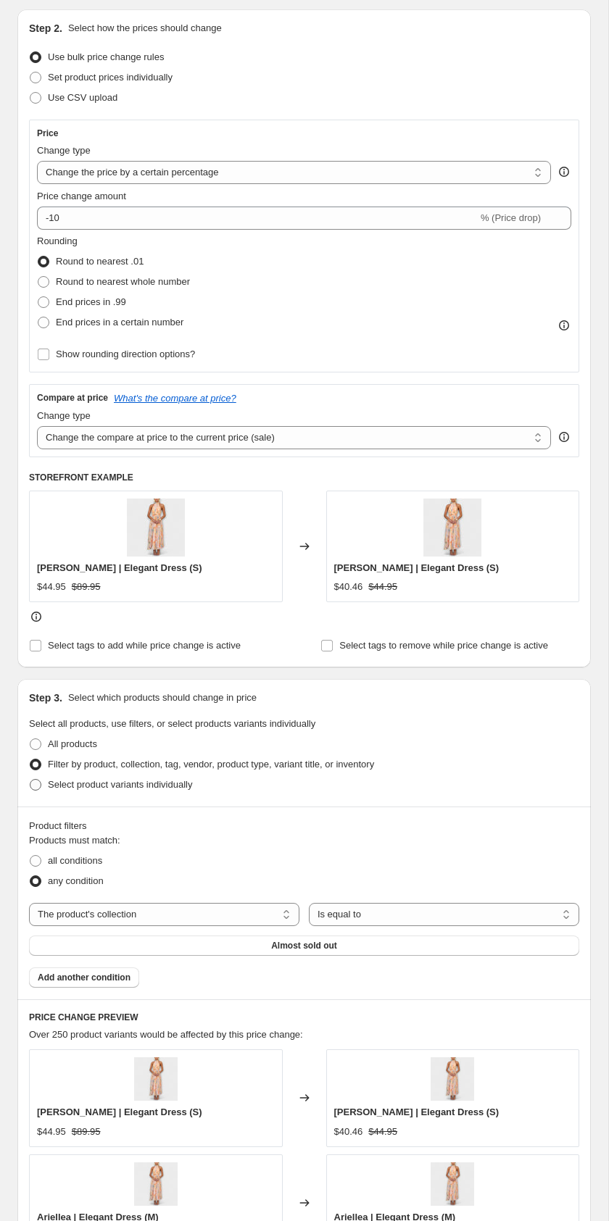
scroll to position [238, 0]
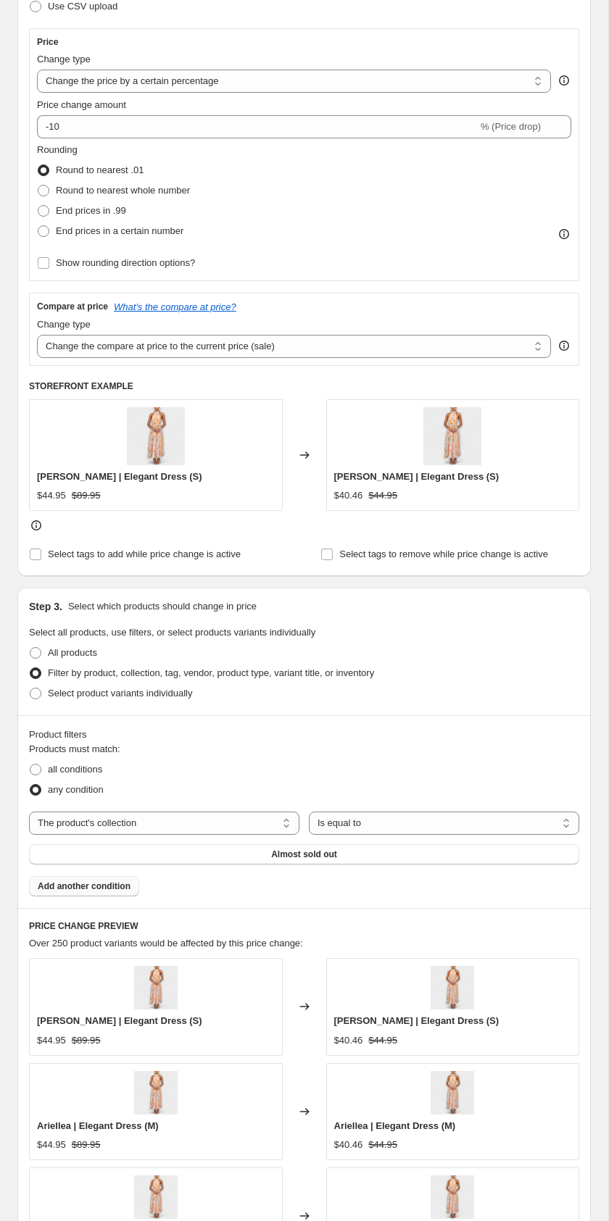
click at [101, 888] on span "Add another condition" at bounding box center [84, 886] width 93 height 12
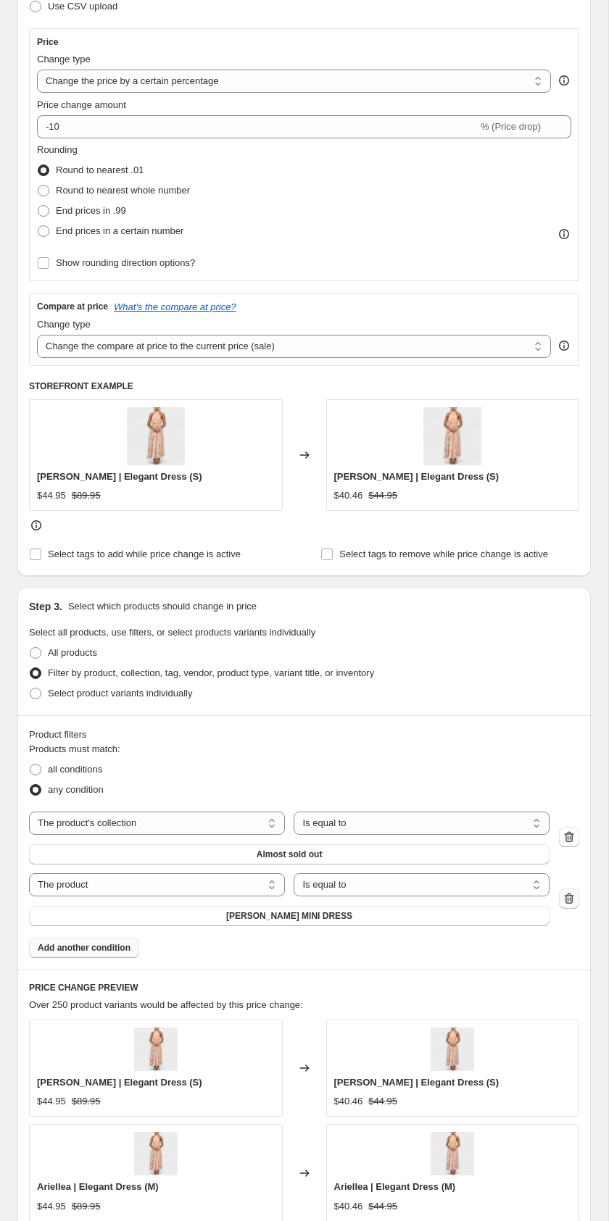
click at [566, 895] on icon "button" at bounding box center [569, 898] width 14 height 14
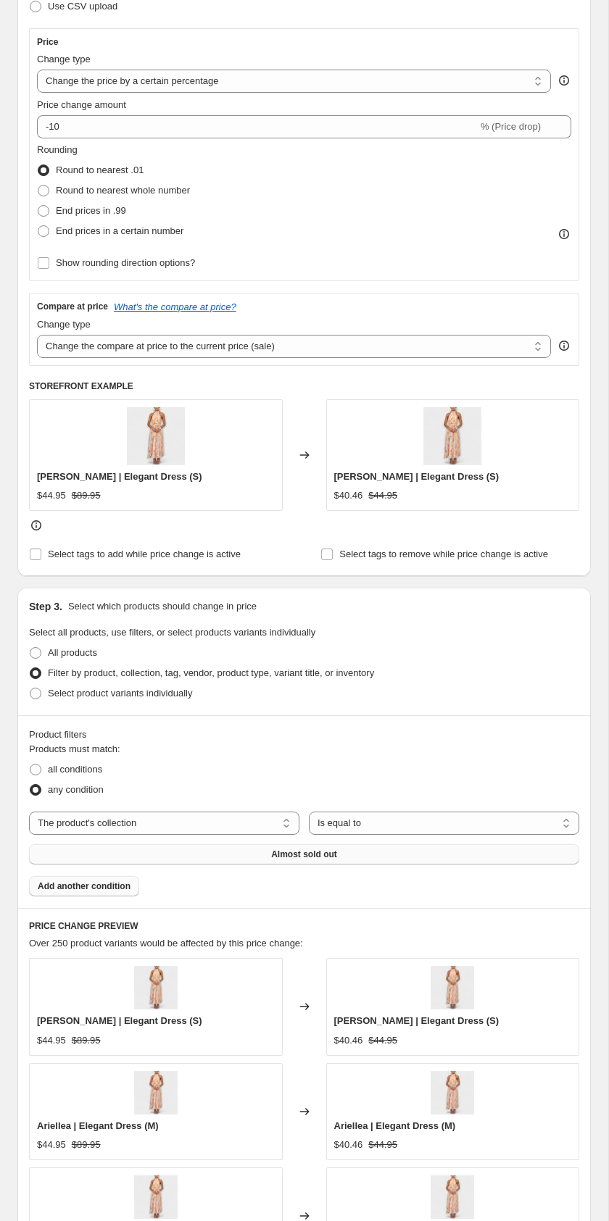
click at [331, 851] on span "Almost sold out" at bounding box center [304, 855] width 66 height 12
click at [70, 695] on span "Select product variants individually" at bounding box center [120, 693] width 144 height 11
click at [30, 688] on input "Select product variants individually" at bounding box center [30, 688] width 1 height 1
radio input "true"
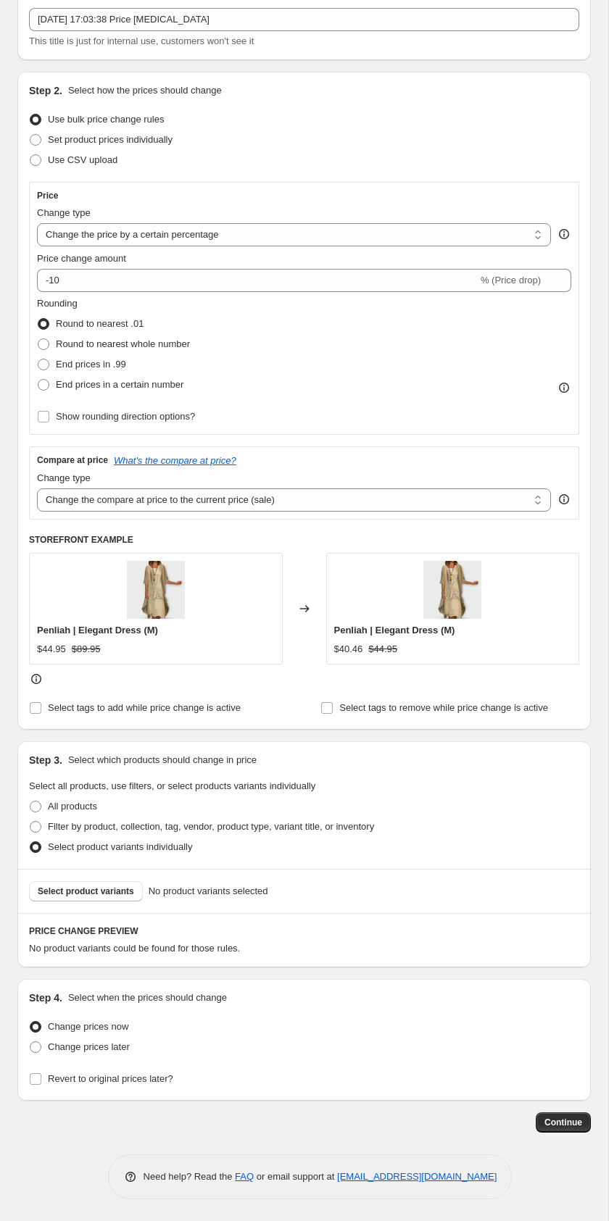
scroll to position [85, 0]
click at [62, 886] on span "Select product variants" at bounding box center [86, 892] width 96 height 12
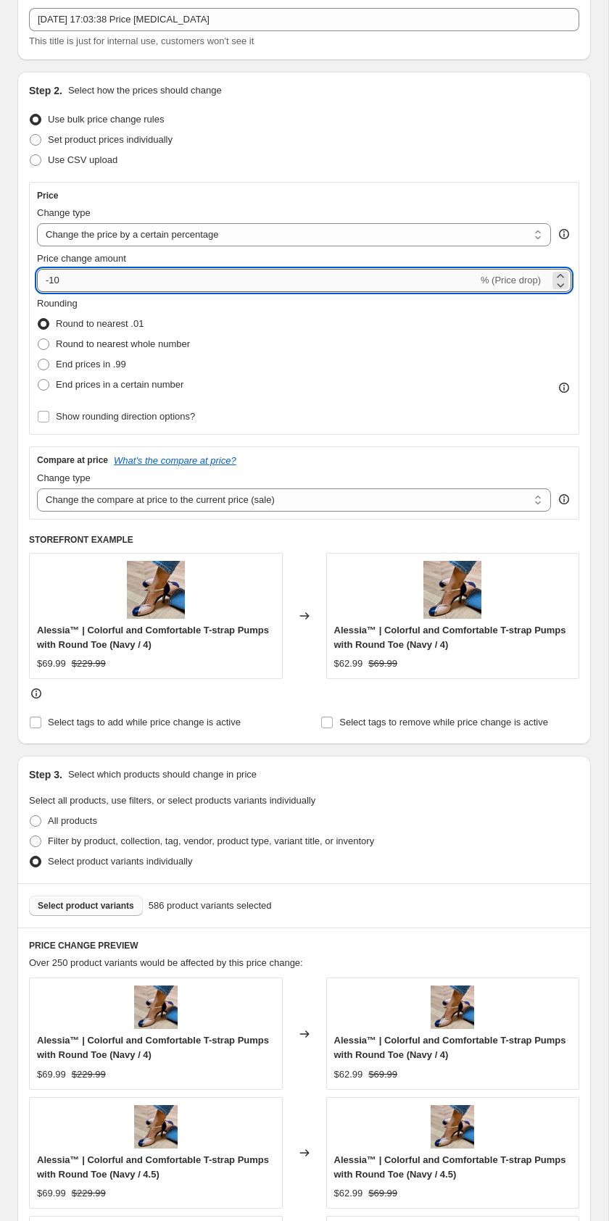
click at [68, 283] on input "-10" at bounding box center [257, 280] width 441 height 23
type input "-1"
type input "-50"
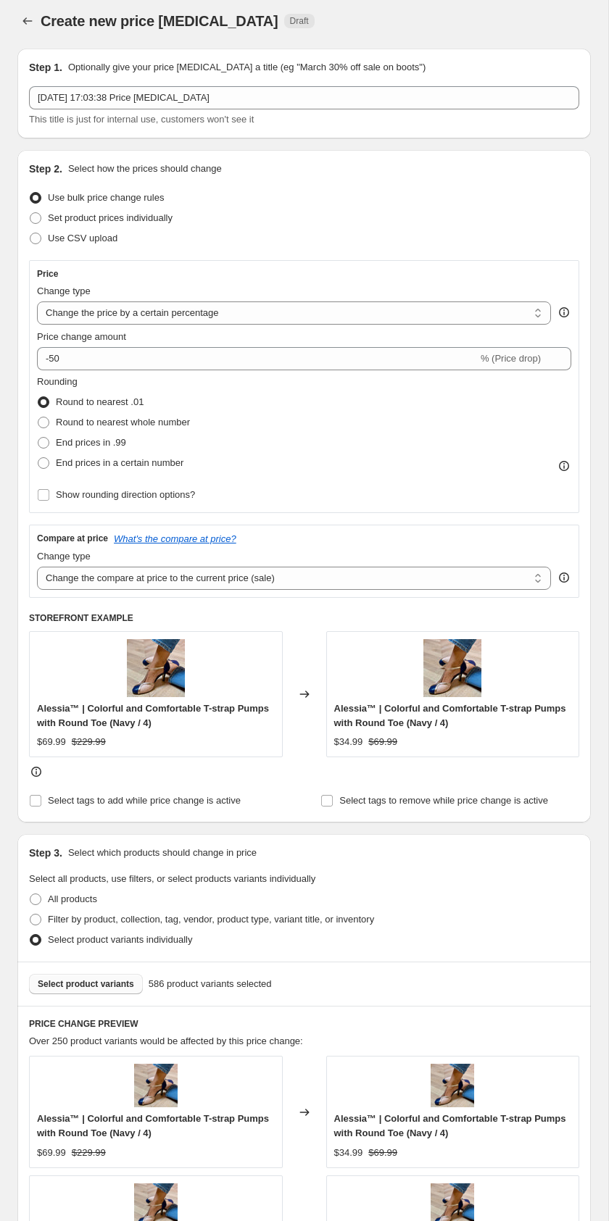
scroll to position [0, 0]
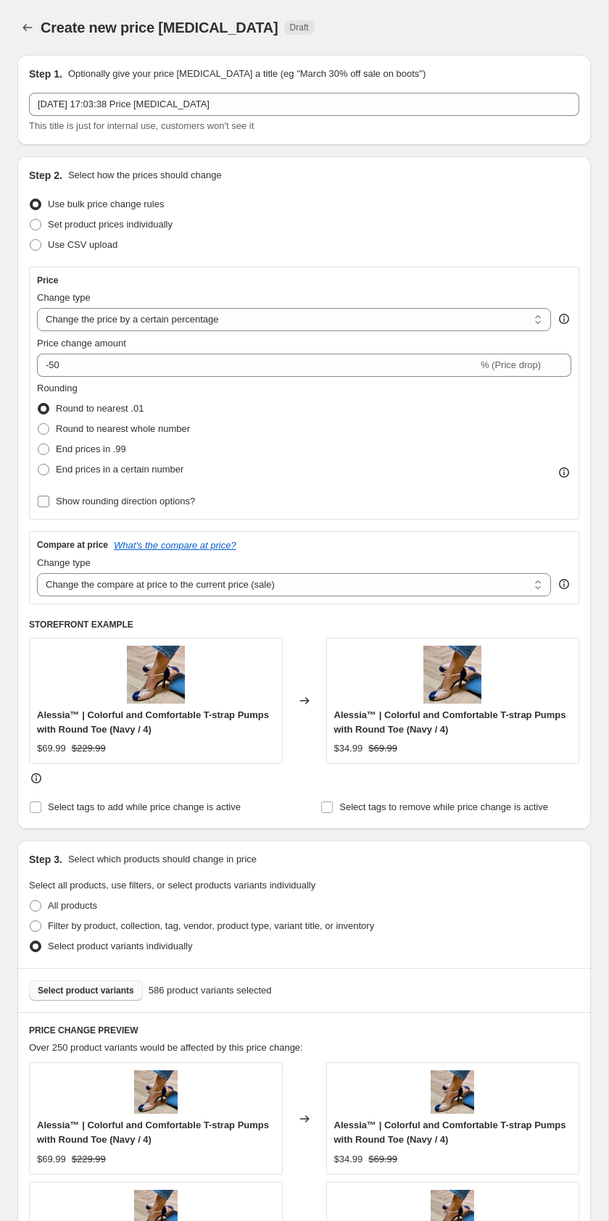
click at [82, 496] on span "Show rounding direction options?" at bounding box center [125, 501] width 139 height 11
click at [49, 496] on input "Show rounding direction options?" at bounding box center [44, 502] width 12 height 12
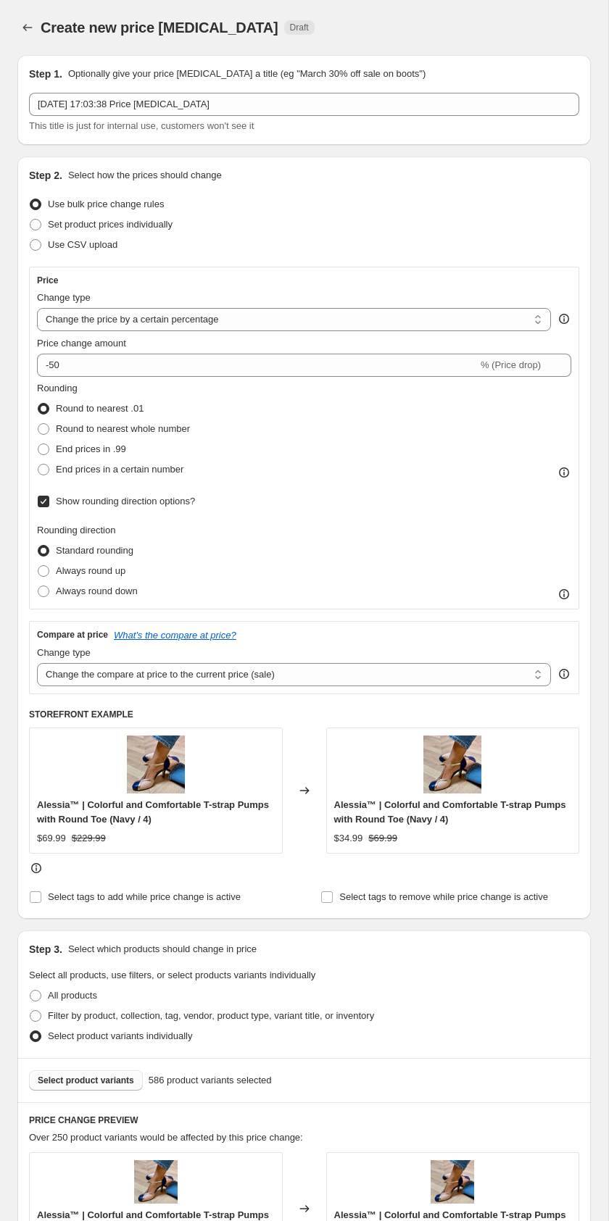
click at [86, 499] on span "Show rounding direction options?" at bounding box center [125, 501] width 139 height 11
click at [49, 499] on input "Show rounding direction options?" at bounding box center [44, 502] width 12 height 12
checkbox input "false"
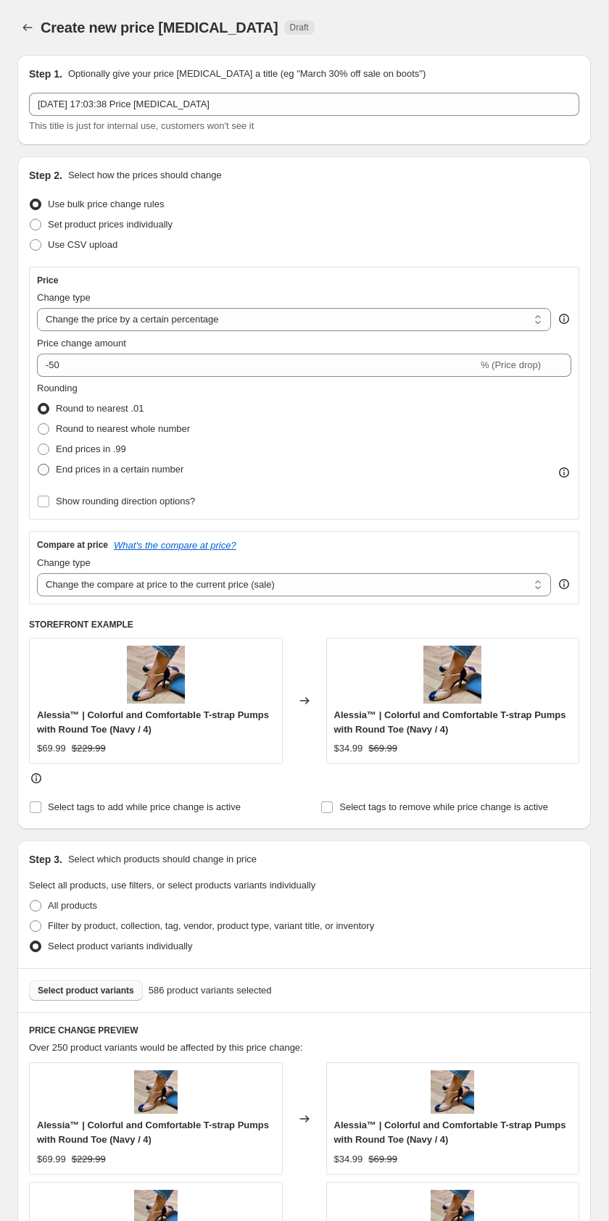
click at [88, 471] on span "End prices in a certain number" at bounding box center [120, 469] width 128 height 11
click at [38, 465] on input "End prices in a certain number" at bounding box center [38, 464] width 1 height 1
radio input "true"
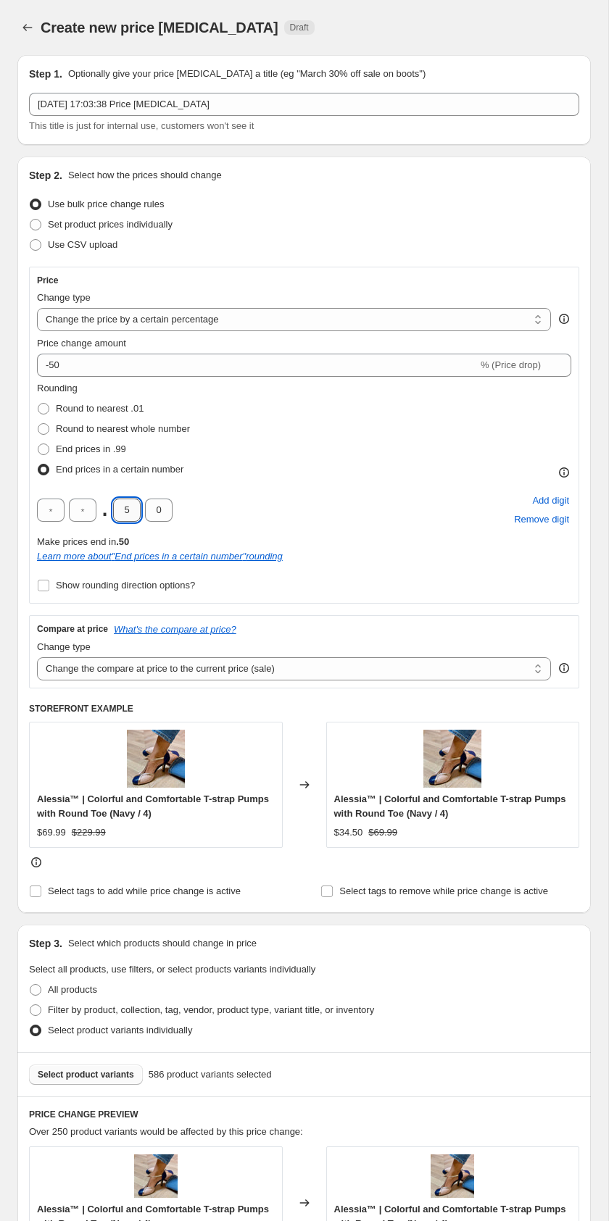
click at [123, 504] on input "5" at bounding box center [127, 510] width 28 height 23
type input "9"
click at [170, 512] on input "0" at bounding box center [159, 510] width 28 height 23
type input "5"
click at [396, 572] on div "Rounding Round to nearest .01 Round to nearest whole number End prices in .99 E…" at bounding box center [304, 488] width 534 height 214
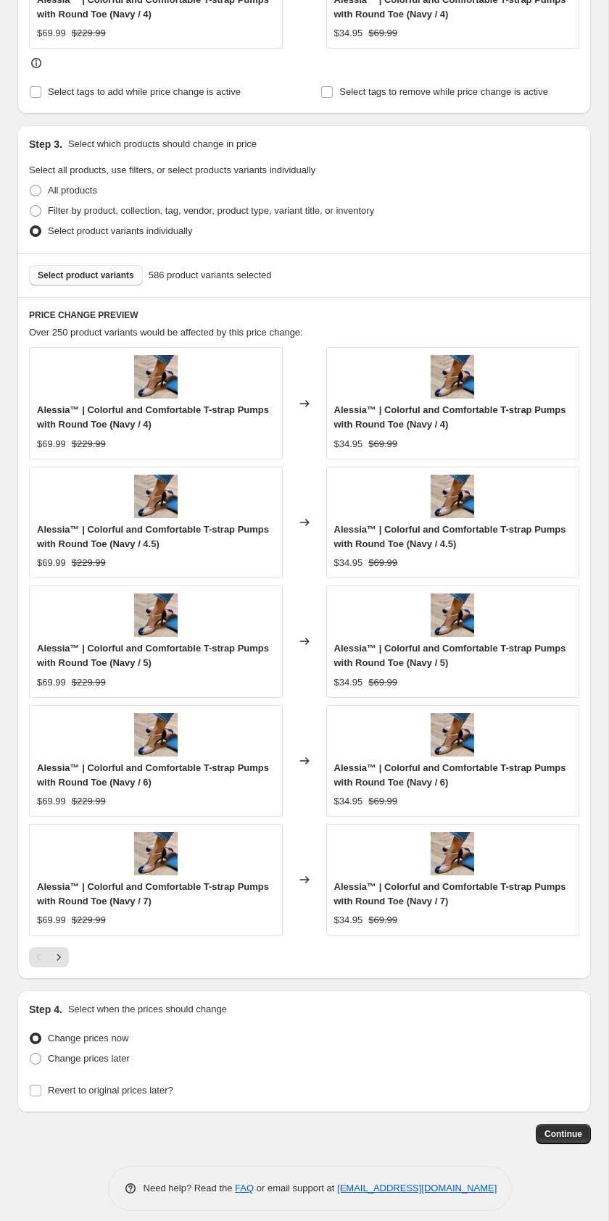
scroll to position [811, 0]
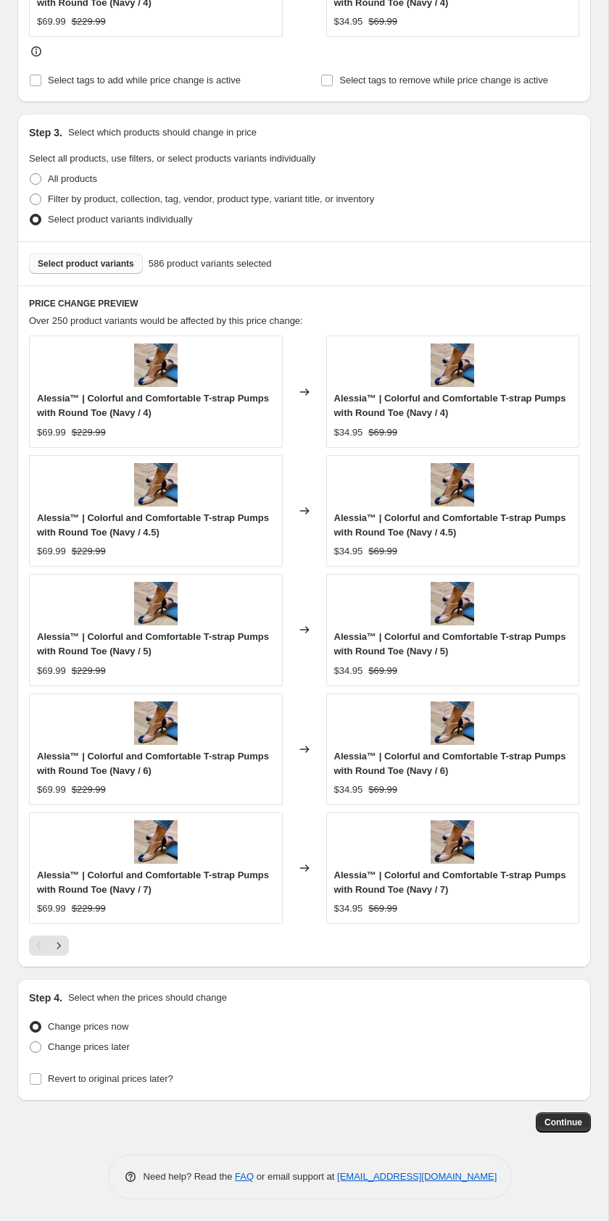
click at [96, 1030] on span "Change prices now" at bounding box center [88, 1026] width 80 height 11
click at [30, 1022] on input "Change prices now" at bounding box center [30, 1021] width 1 height 1
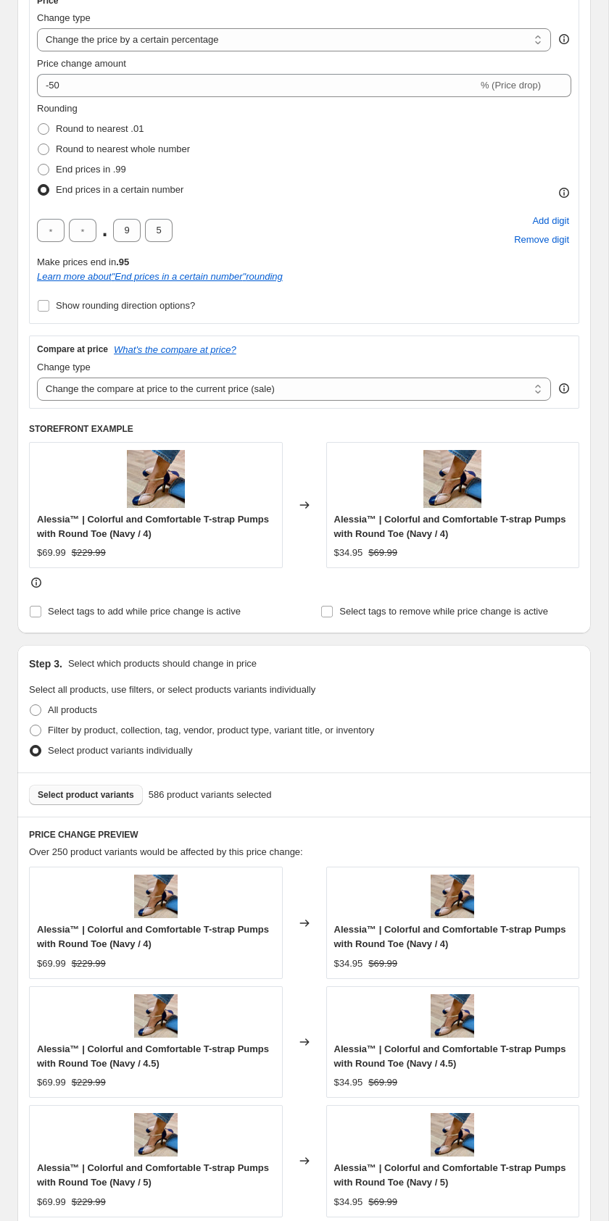
scroll to position [275, 0]
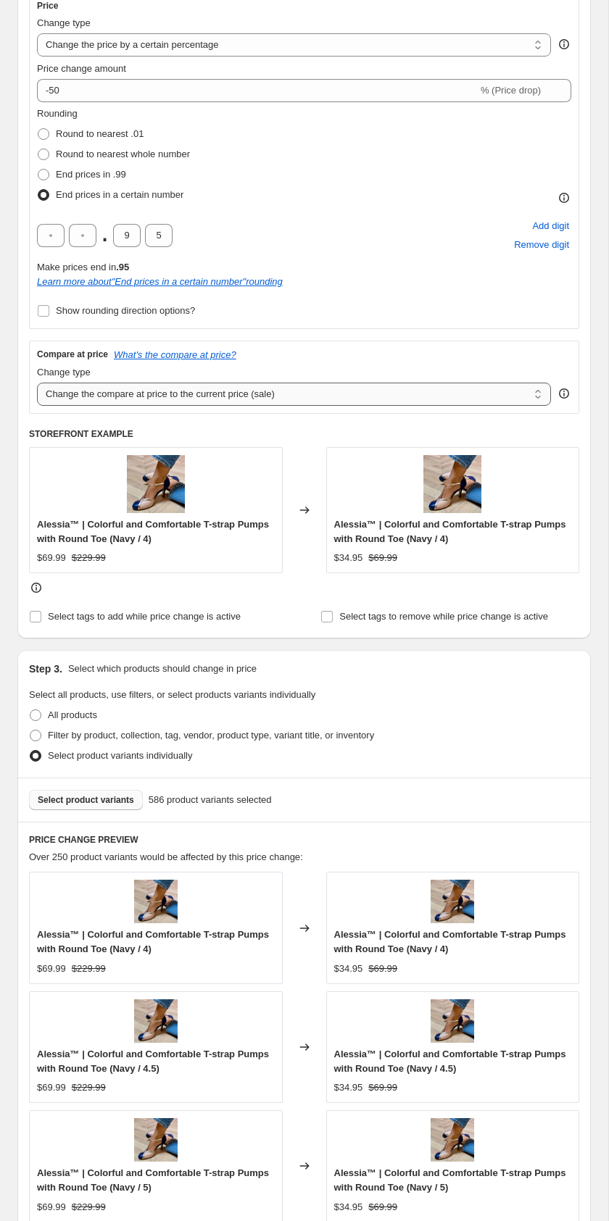
click at [291, 388] on select "Change the compare at price to the current price (sale) Change the compare at p…" at bounding box center [294, 394] width 514 height 23
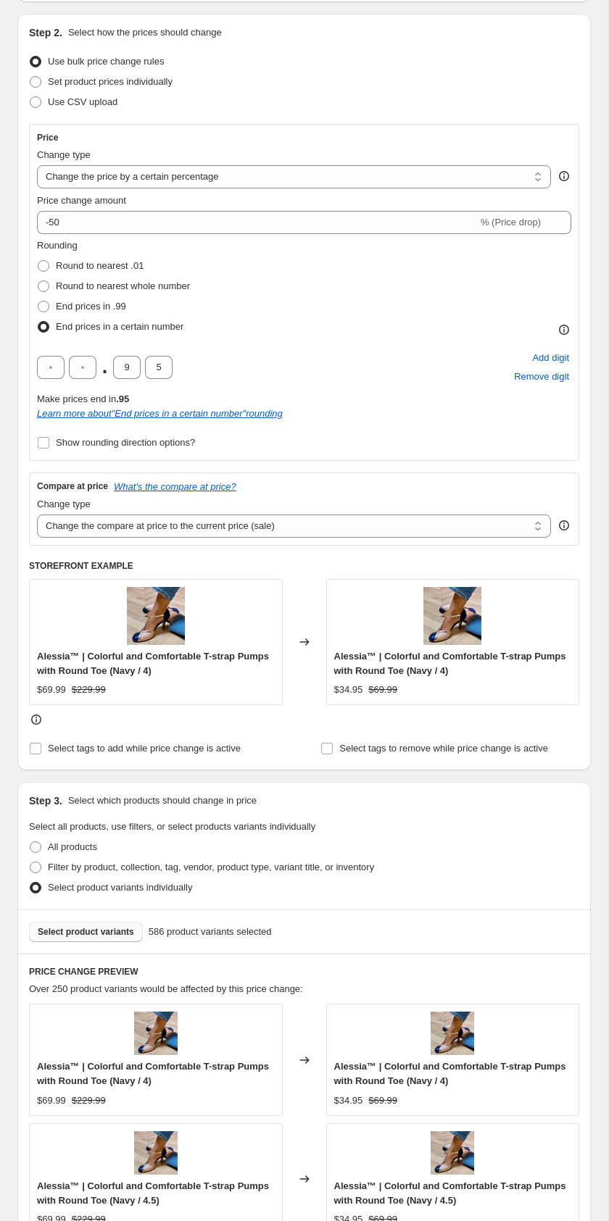
scroll to position [130, 0]
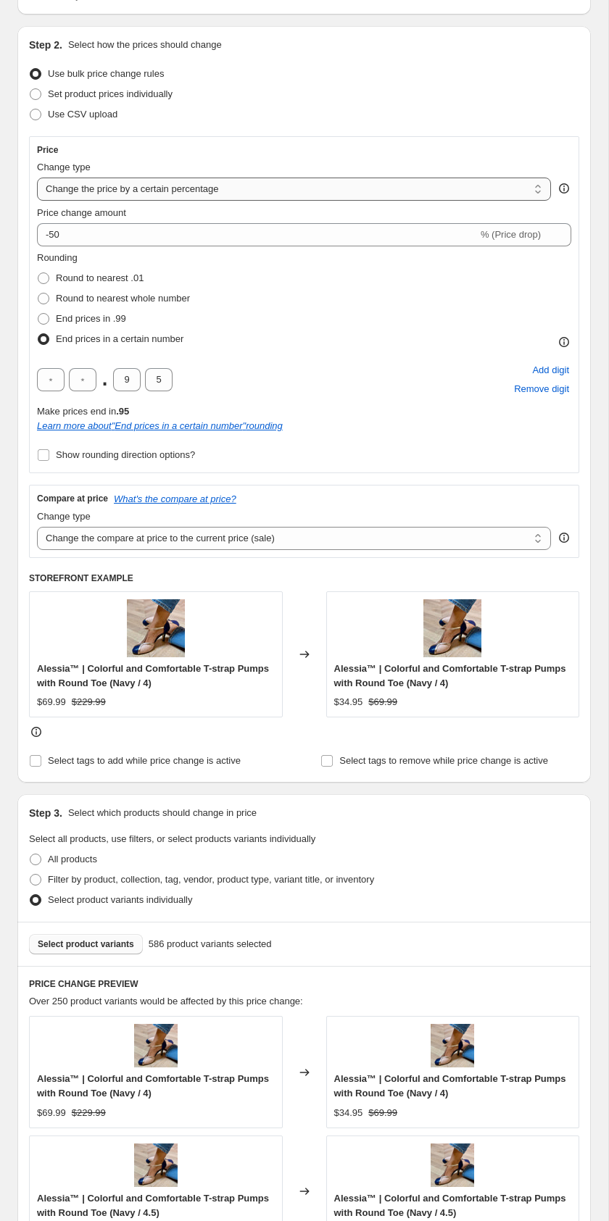
click at [161, 194] on select "Change the price to a certain amount Change the price by a certain amount Chang…" at bounding box center [294, 189] width 514 height 23
select select "to"
click at [37, 178] on select "Change the price to a certain amount Change the price by a certain amount Chang…" at bounding box center [294, 189] width 514 height 23
type input "80.00"
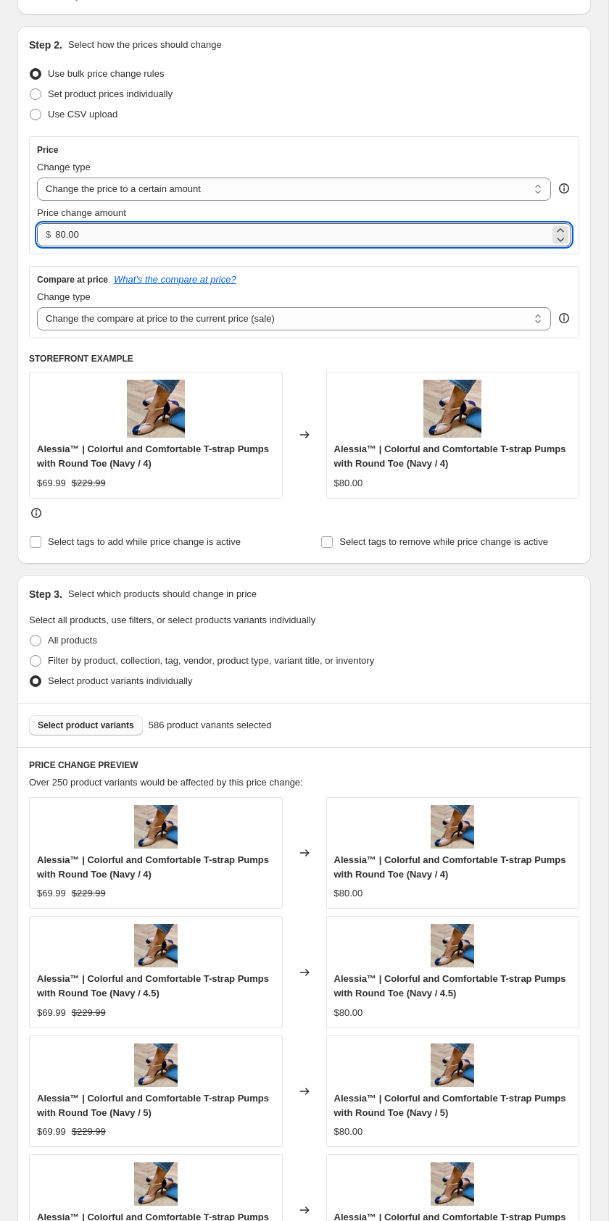
click at [111, 228] on input "80.00" at bounding box center [302, 234] width 494 height 23
type input "54"
type input "54.95"
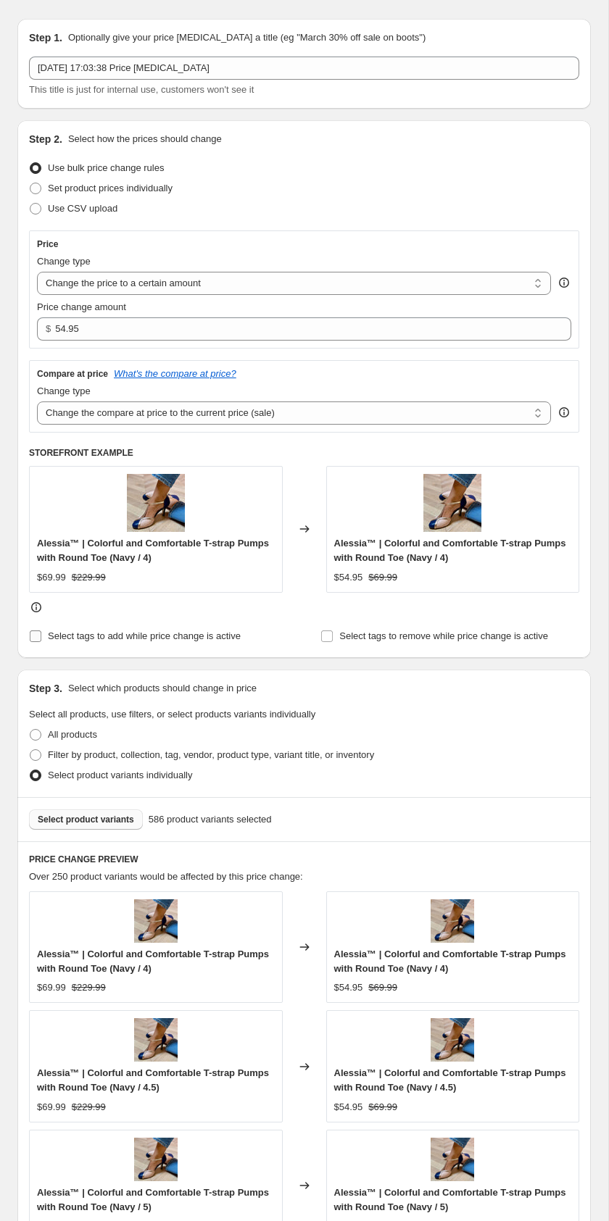
scroll to position [0, 0]
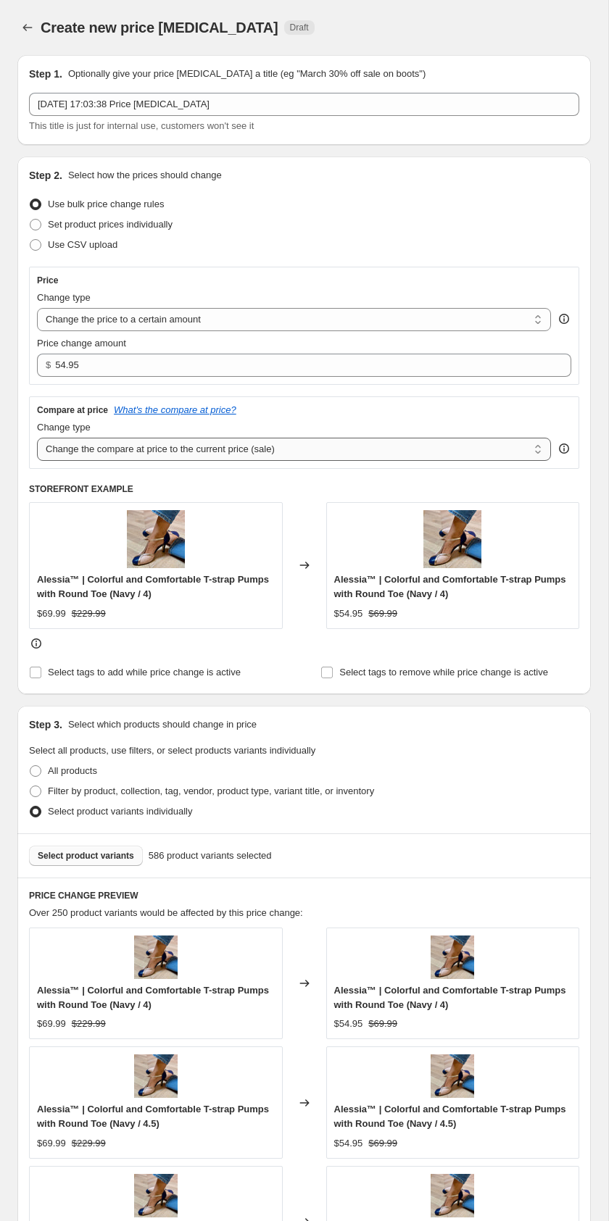
click at [125, 457] on select "Change the compare at price to the current price (sale) Change the compare at p…" at bounding box center [294, 449] width 514 height 23
select select "percentage"
click at [37, 438] on select "Change the compare at price to the current price (sale) Change the compare at p…" at bounding box center [294, 449] width 514 height 23
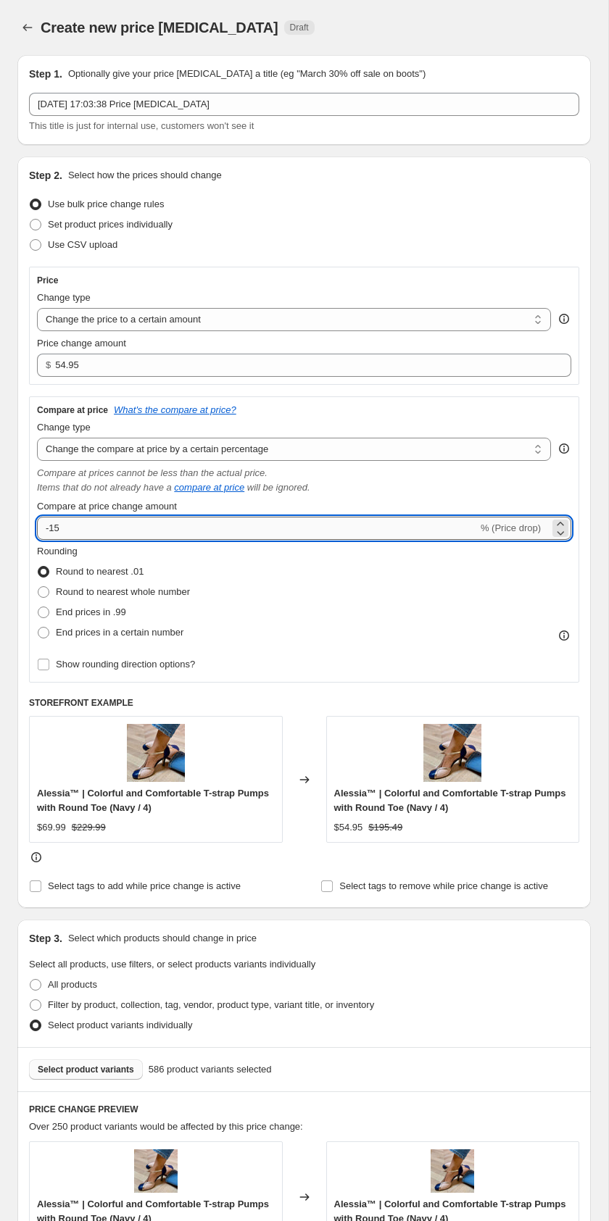
click at [121, 525] on input "-15" at bounding box center [257, 528] width 441 height 23
type input "-1"
type input "-50"
click at [117, 634] on span "End prices in a certain number" at bounding box center [120, 632] width 128 height 11
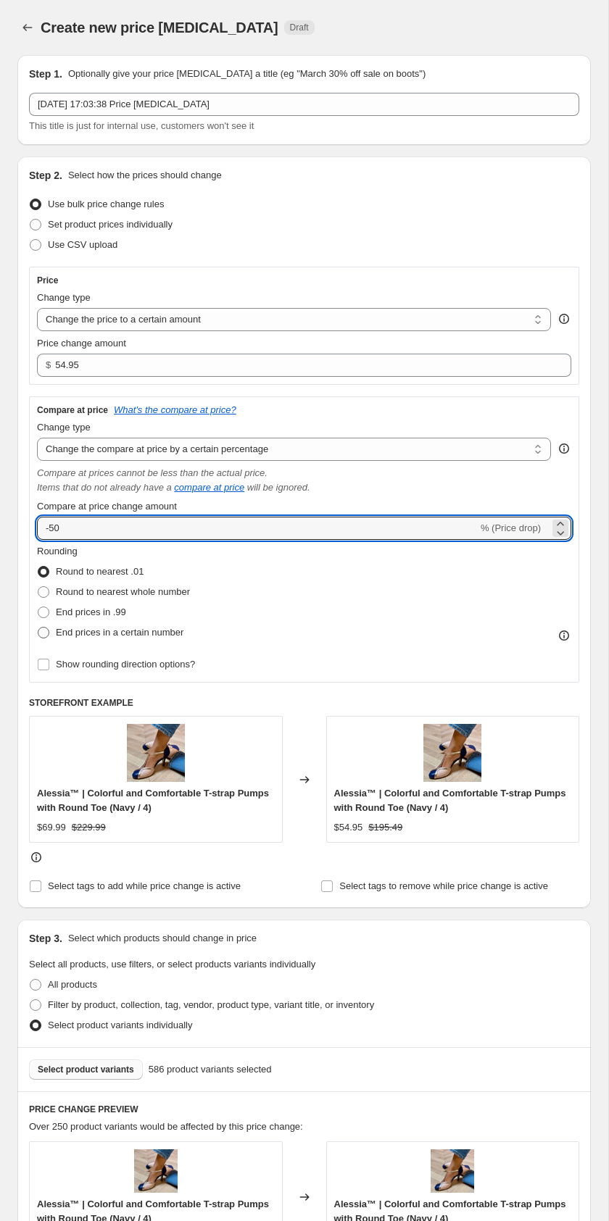
click at [38, 628] on input "End prices in a certain number" at bounding box center [38, 627] width 1 height 1
radio input "true"
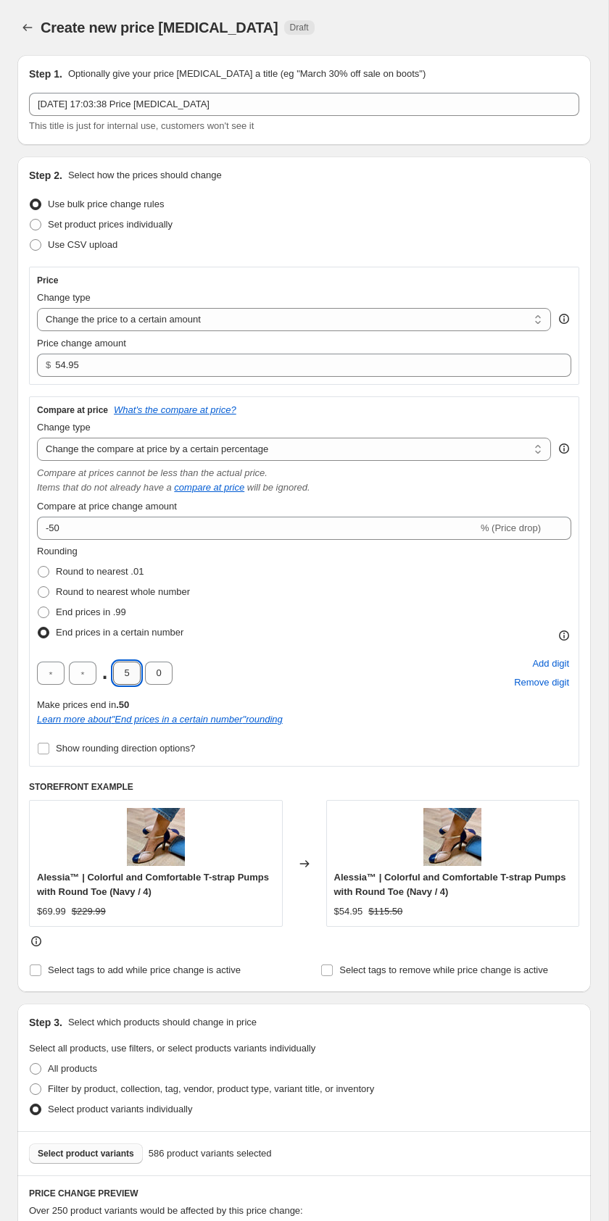
click at [132, 676] on input "5" at bounding box center [127, 673] width 28 height 23
type input "9"
click at [162, 678] on input "0" at bounding box center [159, 673] width 28 height 23
type input "5"
click at [17, 706] on div "Step 2. Select how the prices should change Use bulk price change rules Set pro…" at bounding box center [303, 575] width 573 height 836
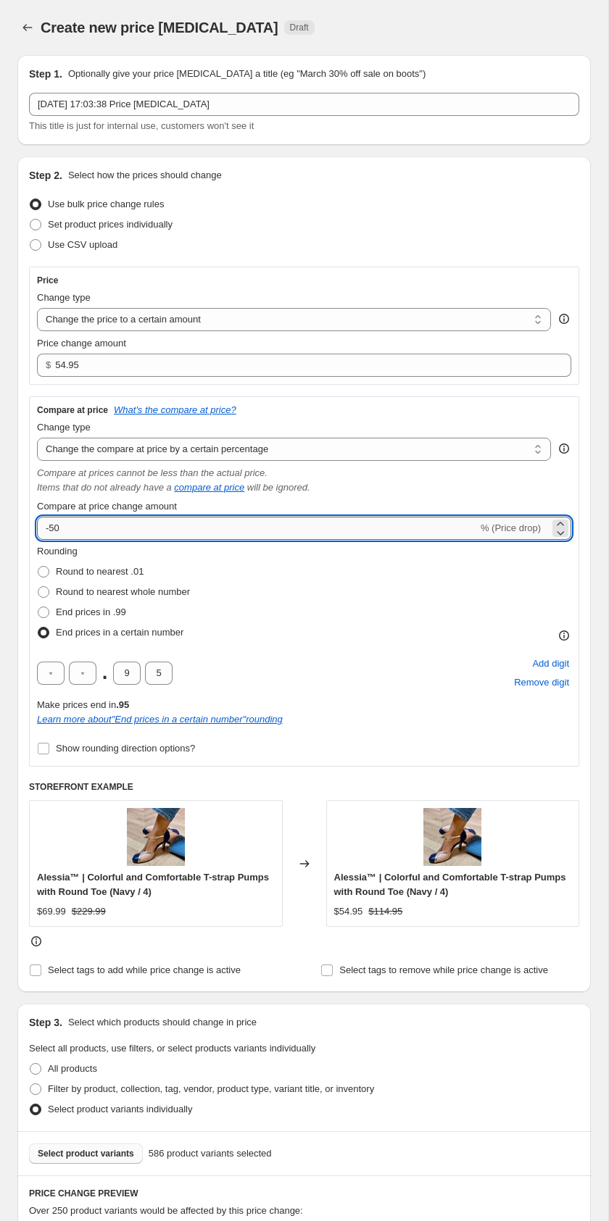
click at [143, 530] on input "-50" at bounding box center [257, 528] width 441 height 23
type input "-5"
click at [451, 491] on div "Items that do not already have a compare at price will be ignored." at bounding box center [304, 487] width 534 height 14
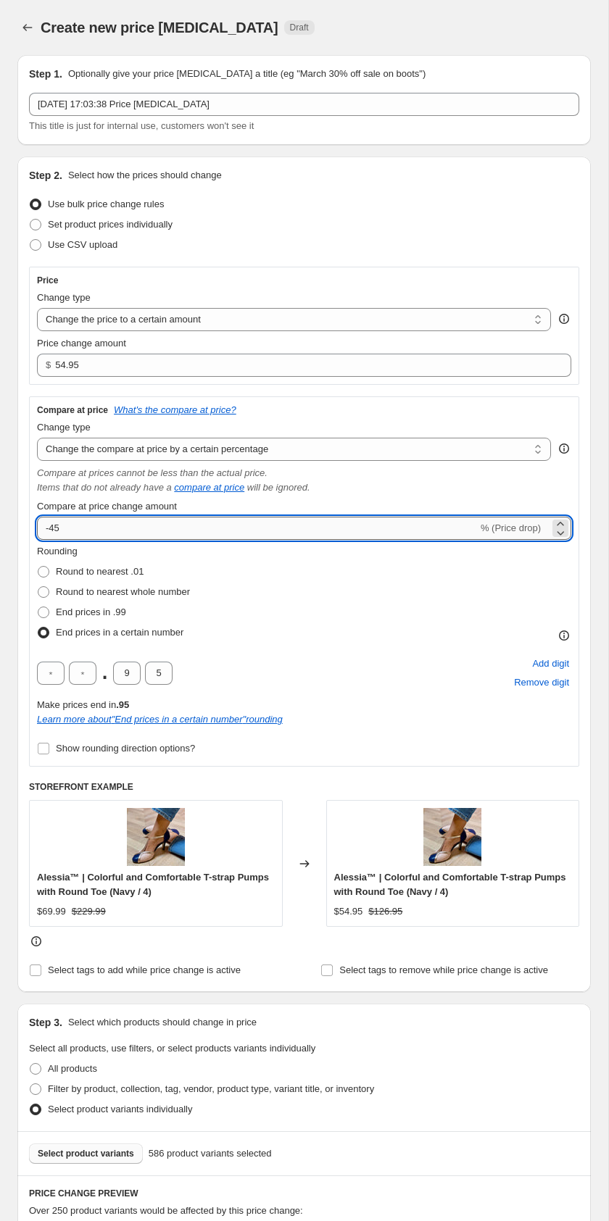
click at [143, 528] on input "-45" at bounding box center [257, 528] width 441 height 23
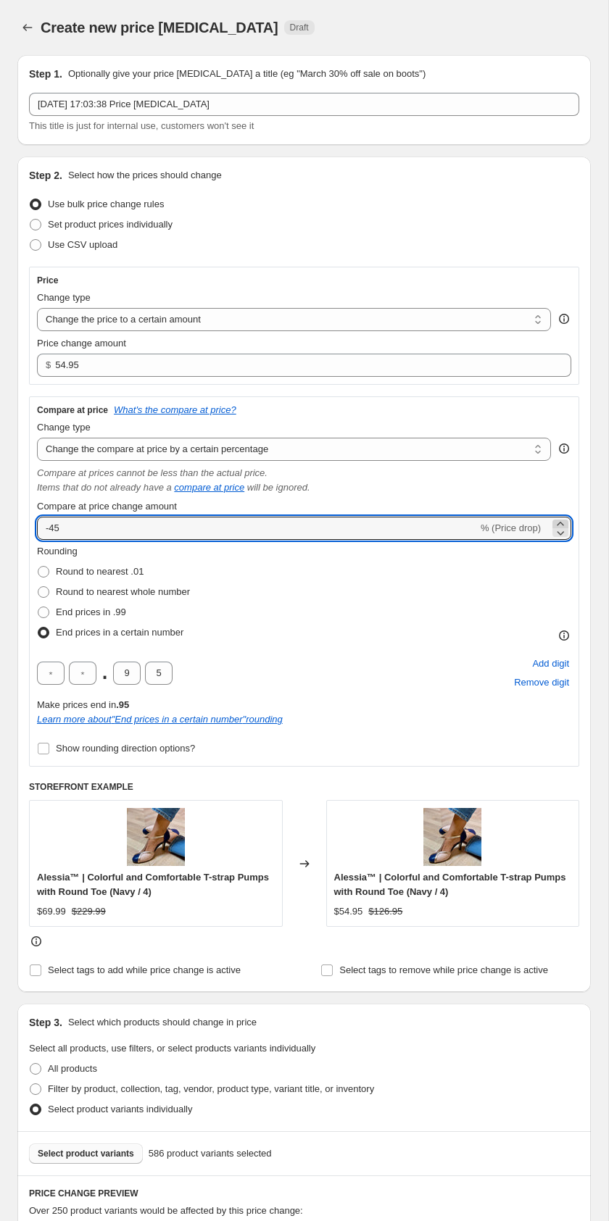
click at [567, 527] on div at bounding box center [560, 524] width 16 height 9
click at [557, 536] on icon at bounding box center [560, 532] width 14 height 14
type input "-45"
click at [527, 531] on span "% (Price drop)" at bounding box center [510, 527] width 60 height 11
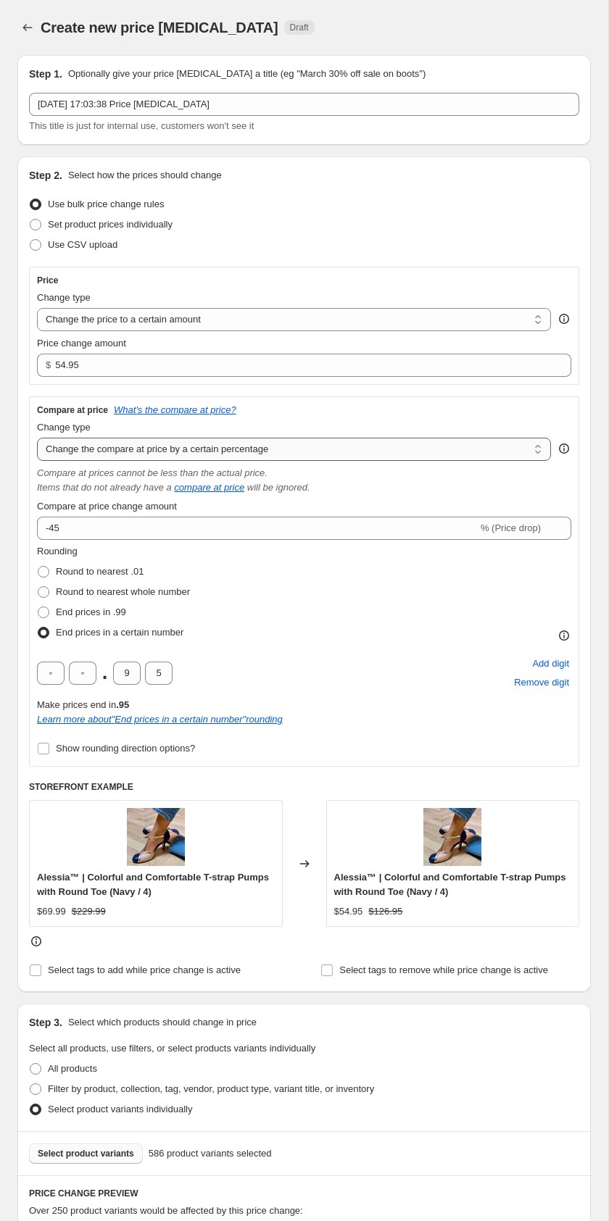
click at [279, 450] on select "Change the compare at price to the current price (sale) Change the compare at p…" at bounding box center [294, 449] width 514 height 23
select select "pp"
click at [37, 438] on select "Change the compare at price to the current price (sale) Change the compare at p…" at bounding box center [294, 449] width 514 height 23
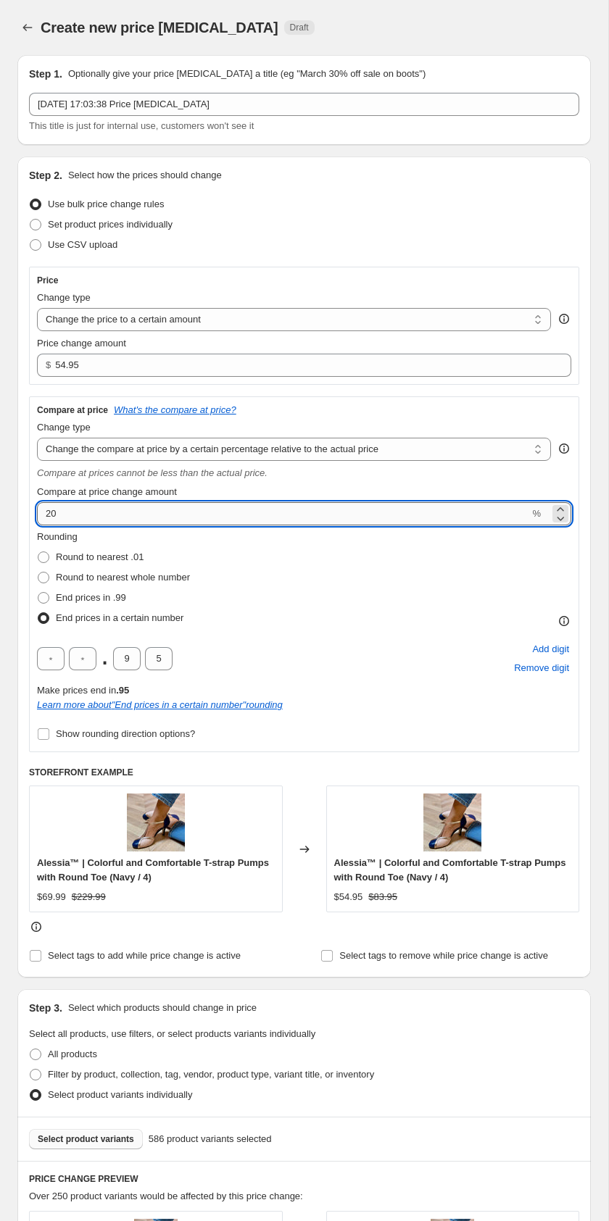
click at [228, 512] on input "20" at bounding box center [283, 513] width 492 height 23
type input "2"
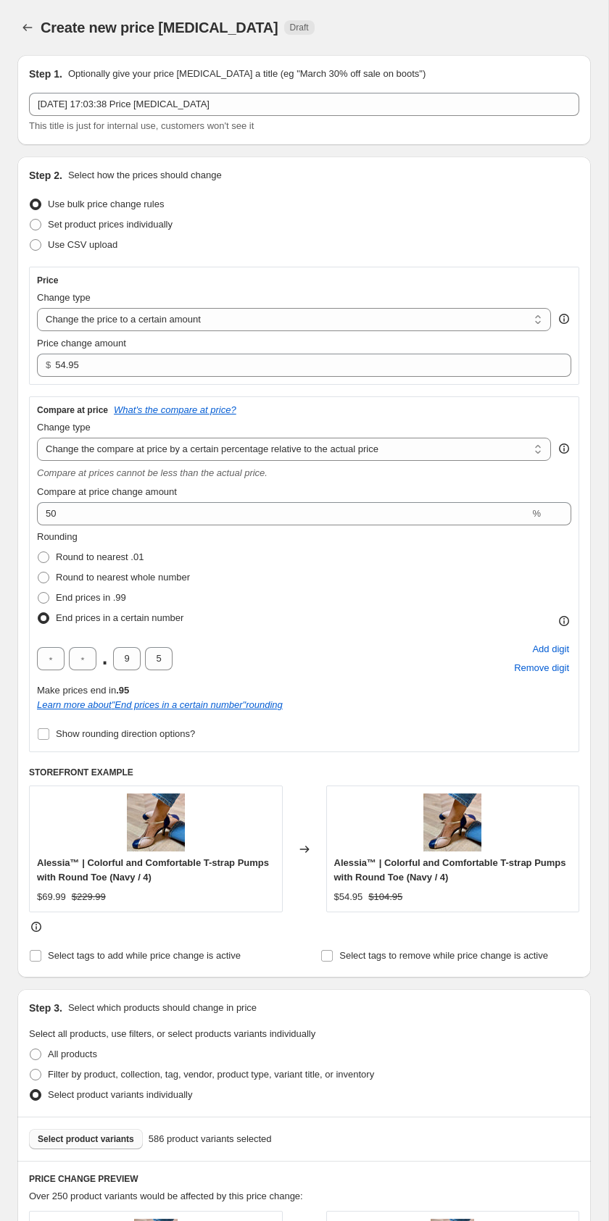
click at [303, 291] on div "Change type" at bounding box center [294, 298] width 514 height 14
click at [372, 820] on div "Alessia™ | Colorful and Comfortable T-strap Pumps with Round Toe (Navy / 4) $54…" at bounding box center [453, 849] width 254 height 126
click at [401, 896] on strike "$104.95" at bounding box center [385, 897] width 34 height 14
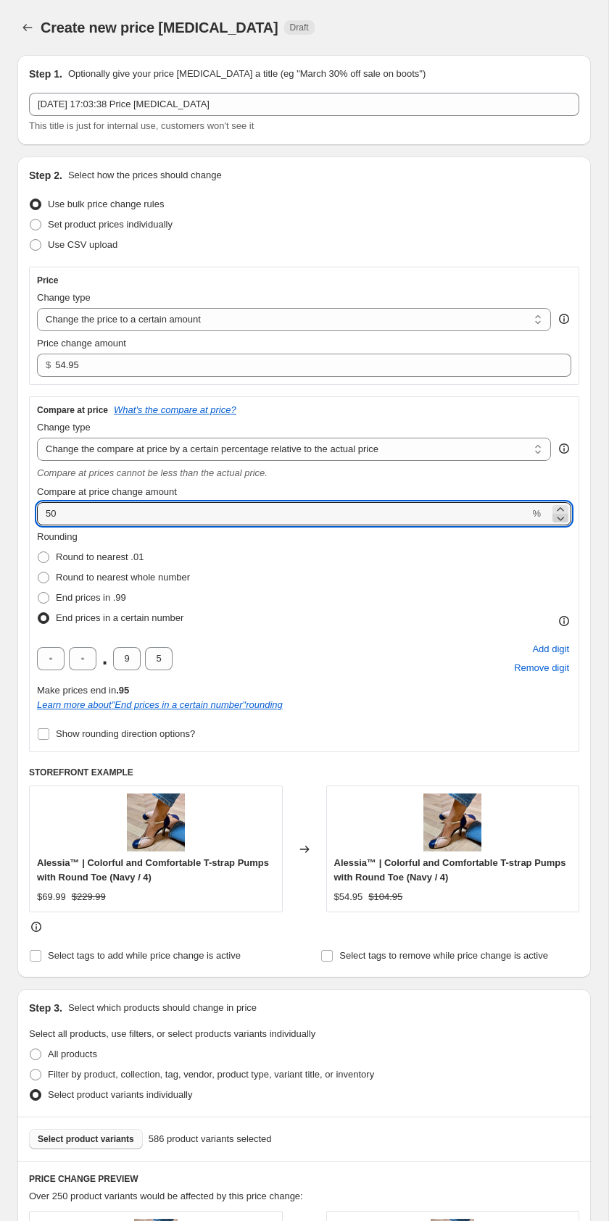
click at [560, 511] on icon at bounding box center [560, 518] width 14 height 14
click at [562, 516] on icon at bounding box center [560, 518] width 14 height 14
click at [526, 488] on div "Compare at price change amount" at bounding box center [304, 492] width 534 height 14
click at [559, 511] on icon at bounding box center [560, 518] width 14 height 14
click at [560, 511] on icon at bounding box center [560, 518] width 14 height 14
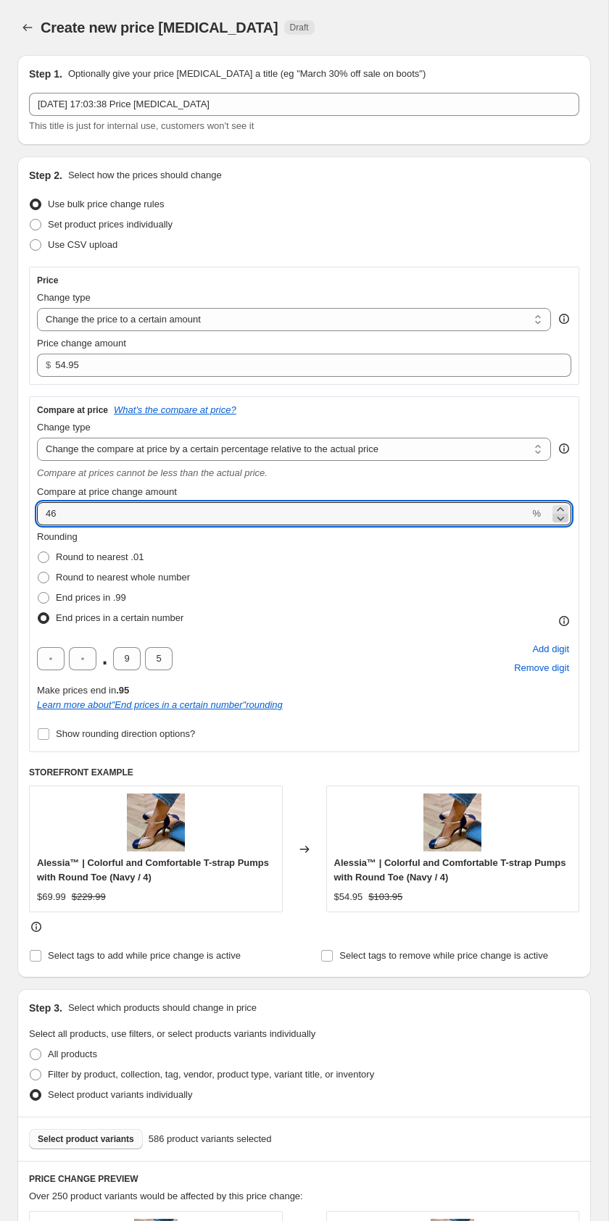
click at [562, 520] on icon at bounding box center [560, 518] width 14 height 14
click at [562, 505] on icon at bounding box center [560, 509] width 14 height 14
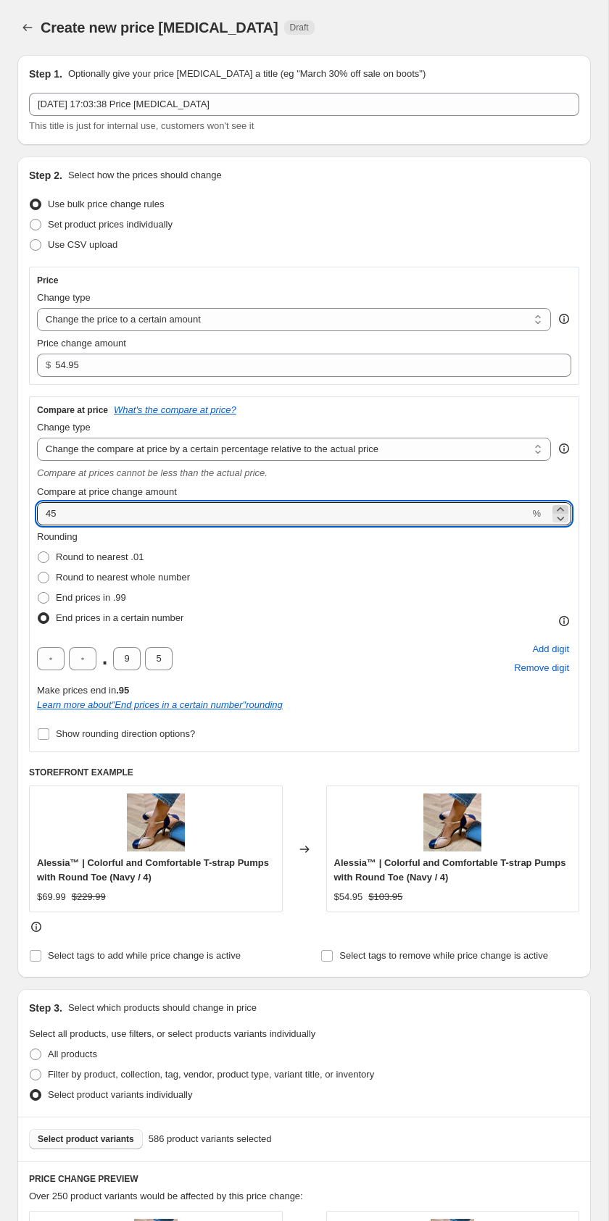
click at [562, 505] on icon at bounding box center [560, 509] width 14 height 14
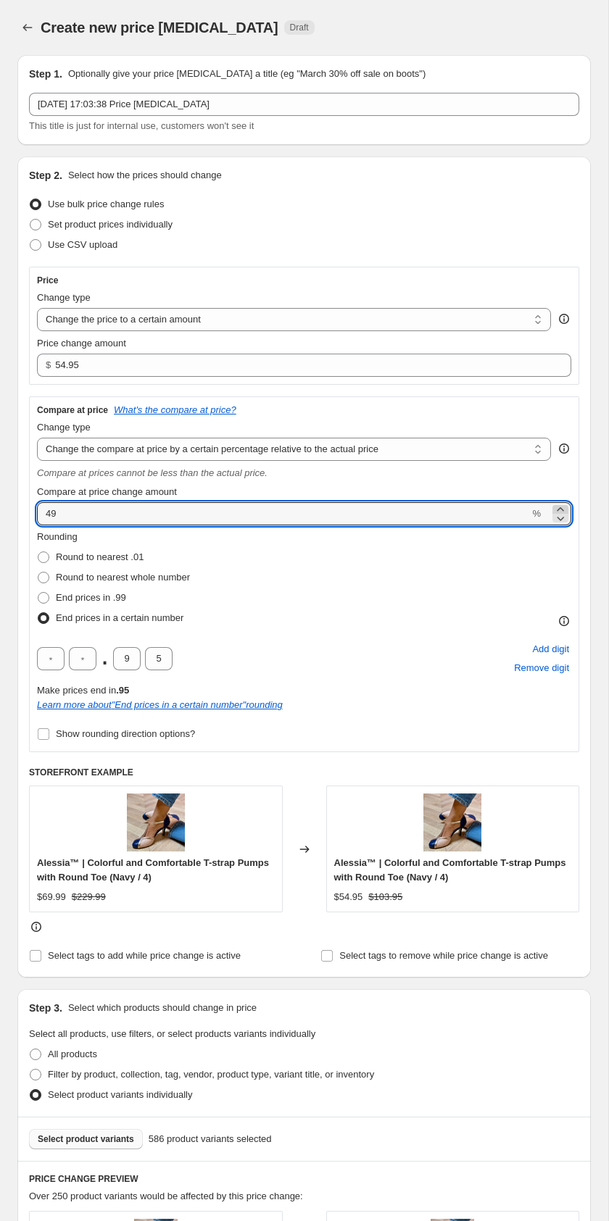
type input "50"
click at [478, 252] on div "Use CSV upload" at bounding box center [304, 245] width 550 height 20
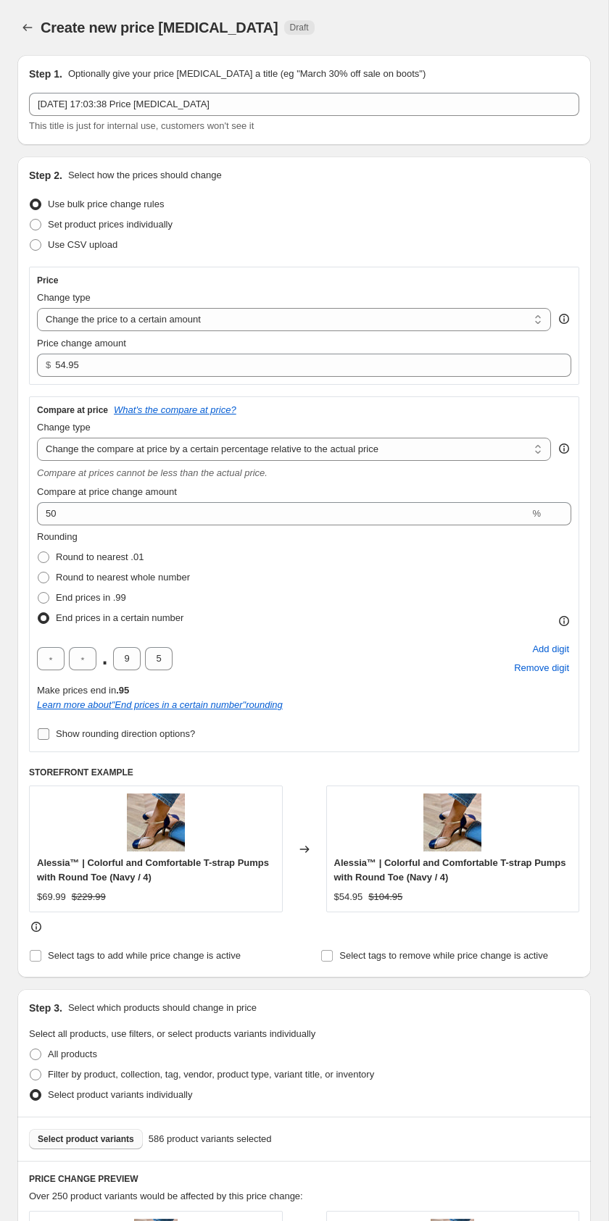
click at [46, 736] on input "Show rounding direction options?" at bounding box center [44, 734] width 12 height 12
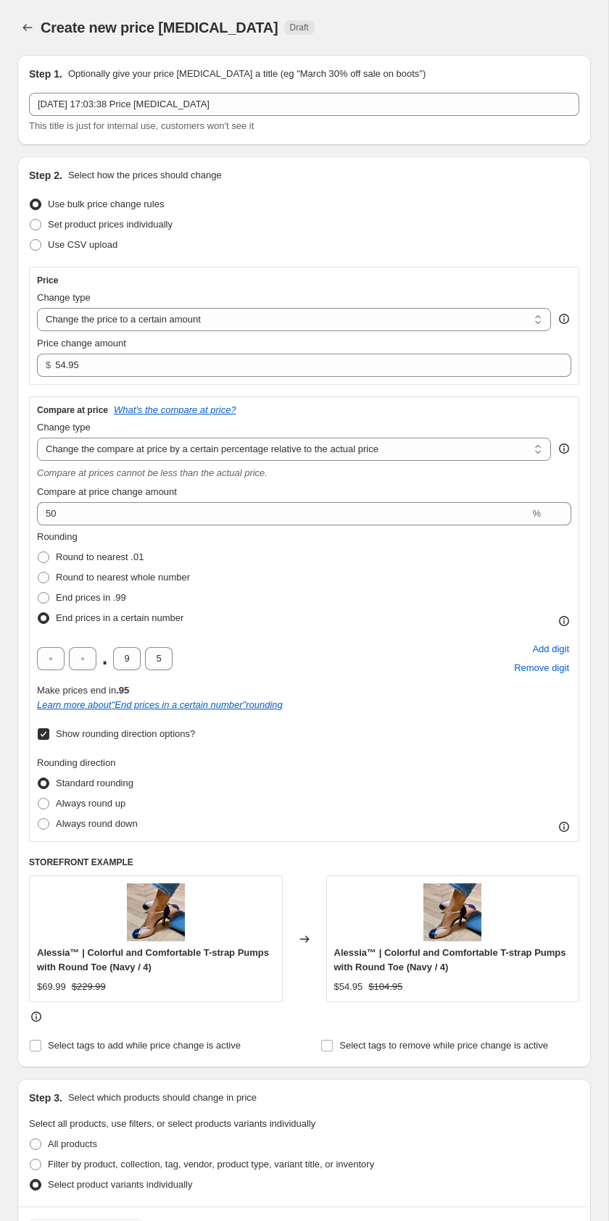
click at [49, 736] on input "Show rounding direction options?" at bounding box center [44, 734] width 12 height 12
checkbox input "false"
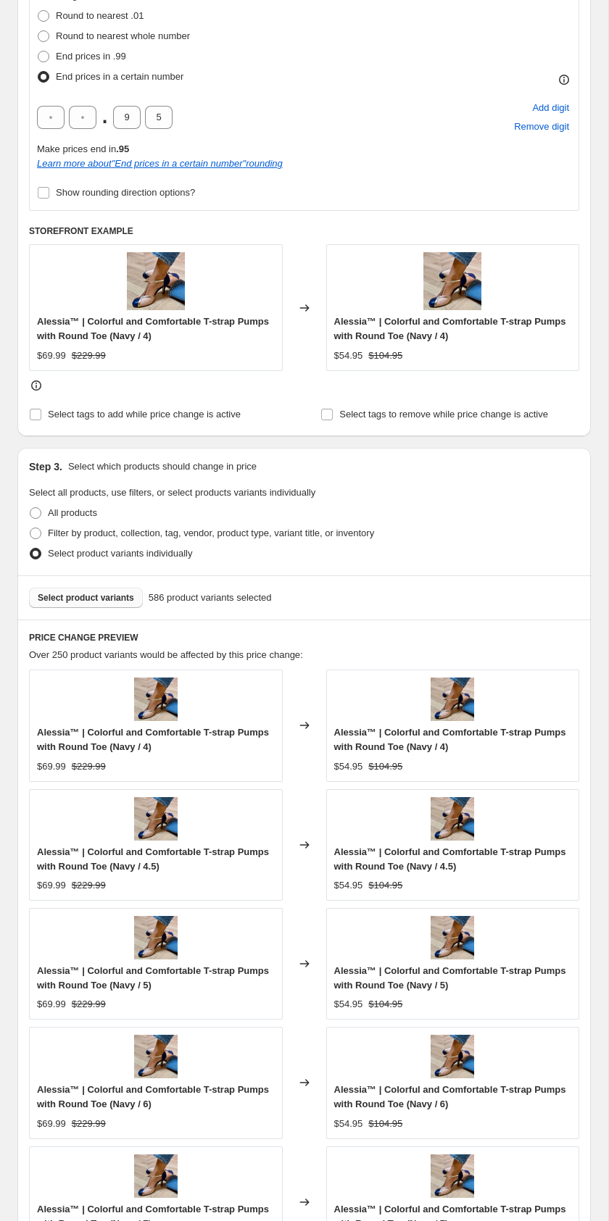
scroll to position [875, 0]
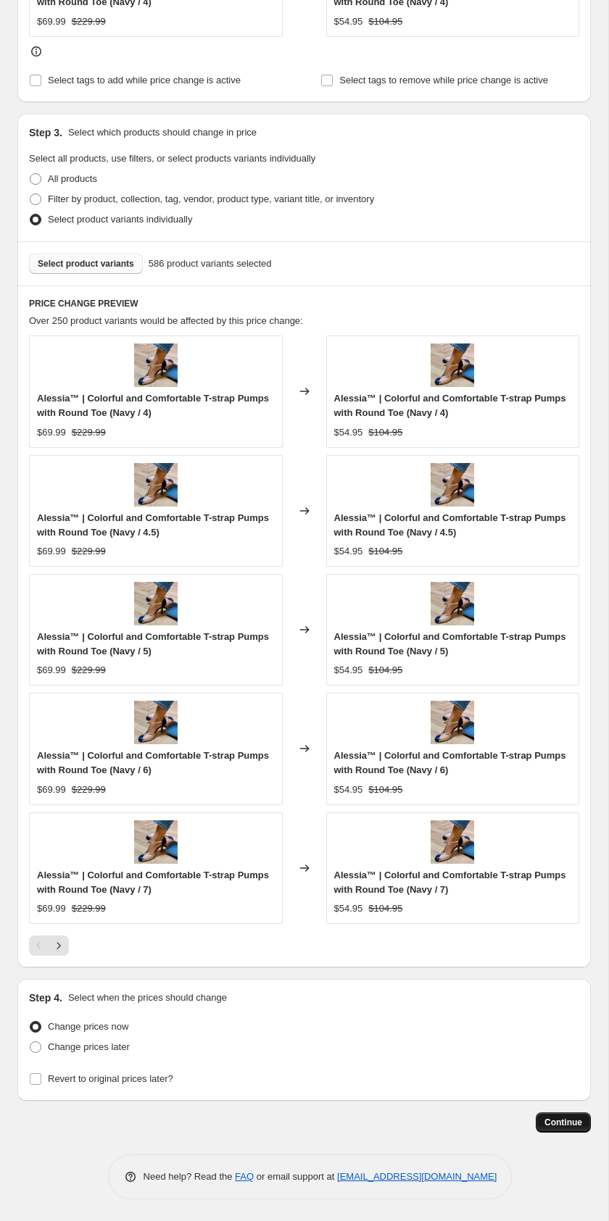
click at [567, 1125] on span "Continue" at bounding box center [563, 1123] width 38 height 12
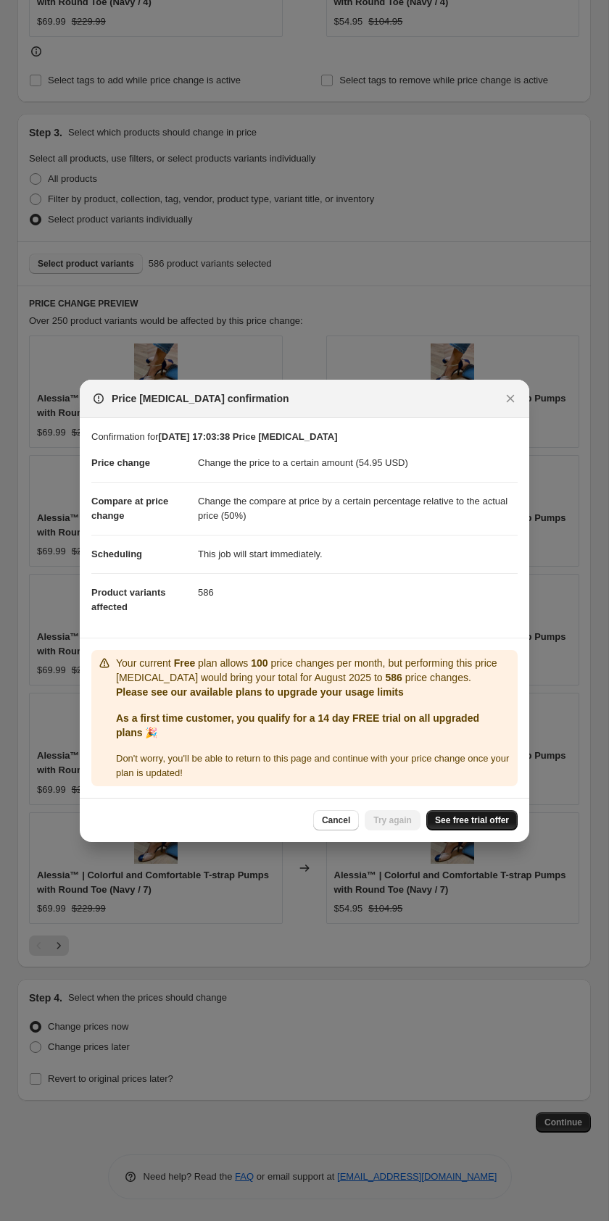
click at [483, 820] on span "See free trial offer" at bounding box center [472, 821] width 74 height 12
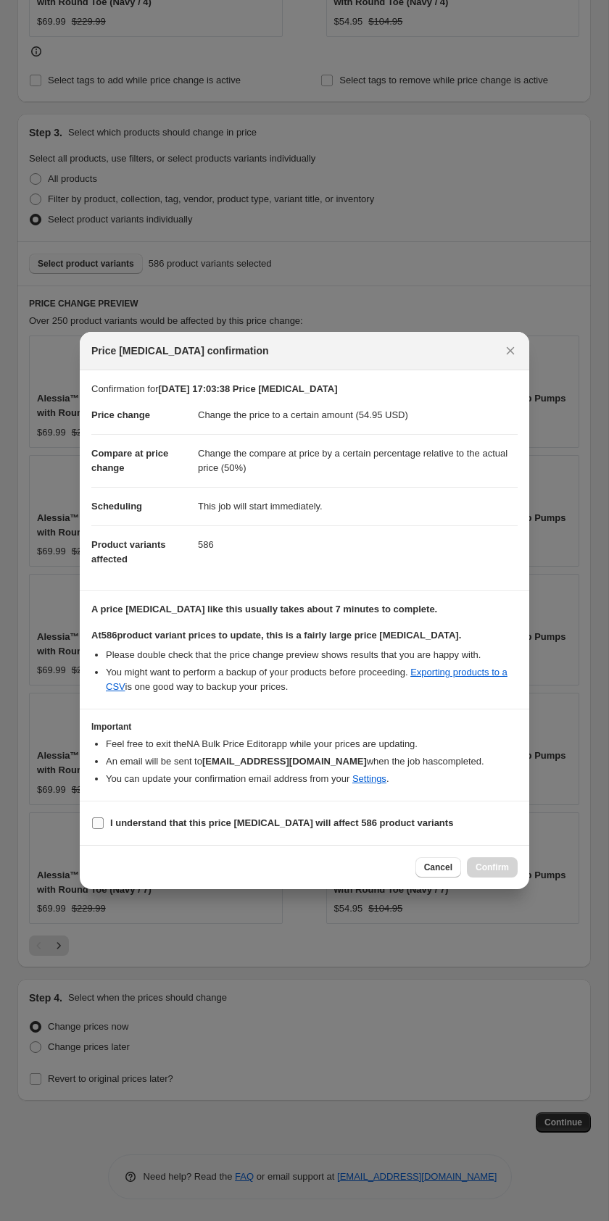
click at [317, 826] on b "I understand that this price change job will affect 586 product variants" at bounding box center [281, 822] width 343 height 11
click at [104, 826] on input "I understand that this price change job will affect 586 product variants" at bounding box center [98, 823] width 12 height 12
checkbox input "true"
click at [488, 864] on span "Confirm" at bounding box center [491, 868] width 33 height 12
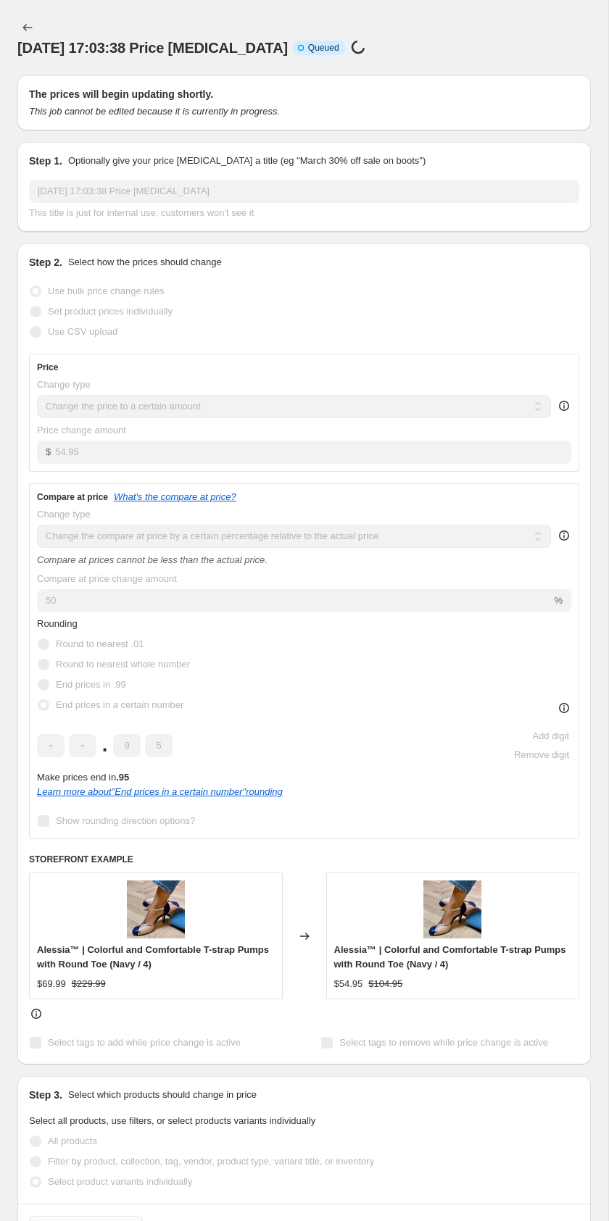
click at [196, 89] on h2 "The prices will begin updating shortly." at bounding box center [304, 94] width 550 height 14
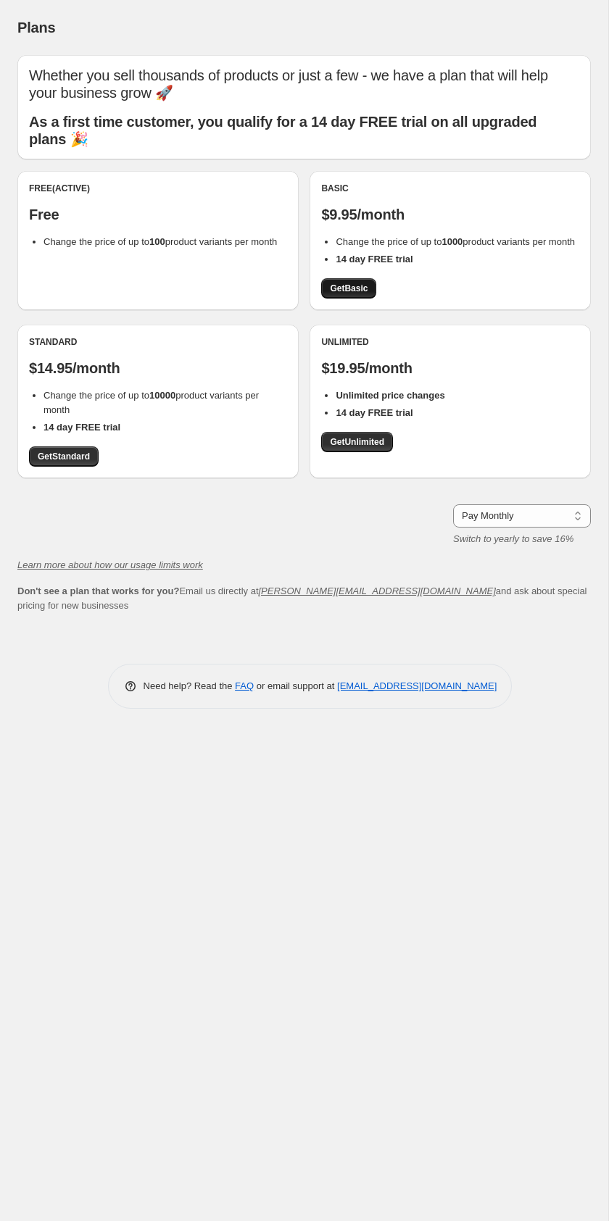
click at [341, 294] on span "Get Basic" at bounding box center [349, 289] width 38 height 12
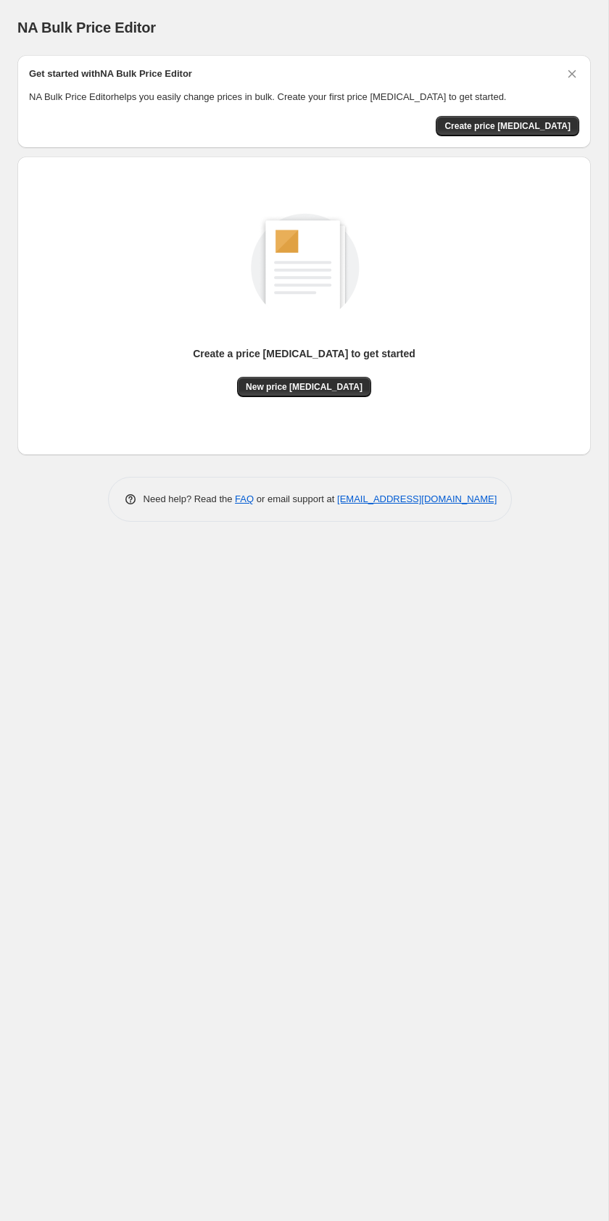
click at [216, 229] on div "Create a price [MEDICAL_DATA] to get started New price [MEDICAL_DATA]" at bounding box center [304, 290] width 550 height 214
